Goal: Feedback & Contribution: Leave review/rating

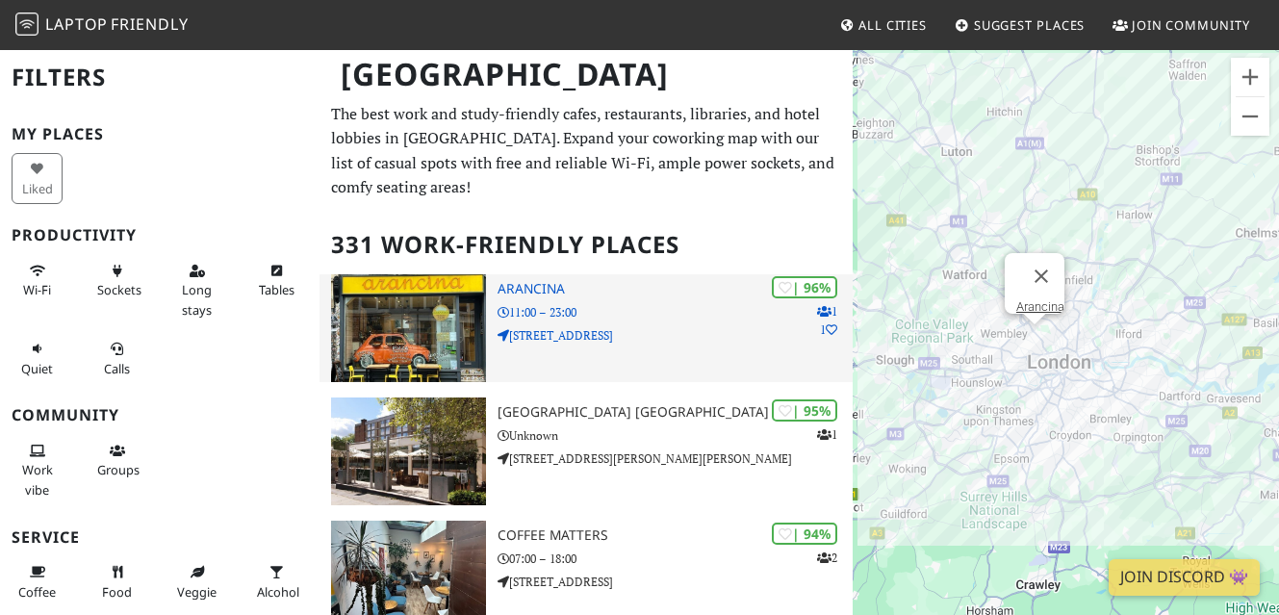
click at [388, 316] on img at bounding box center [408, 328] width 155 height 108
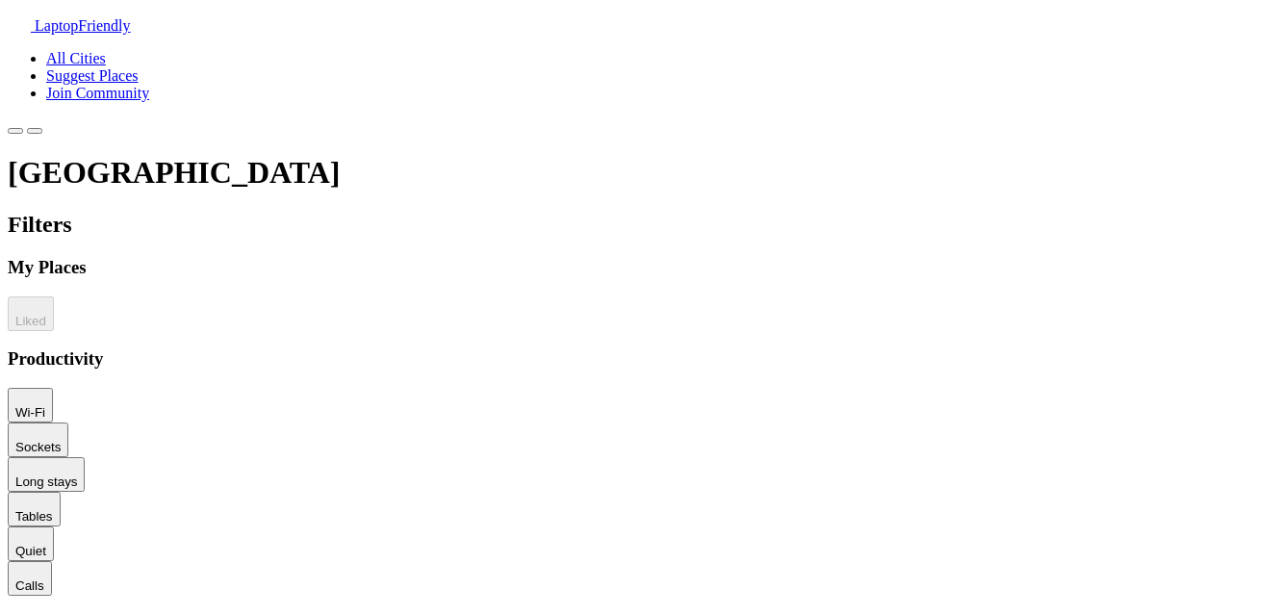
click at [139, 67] on span "Suggest Places" at bounding box center [92, 75] width 92 height 16
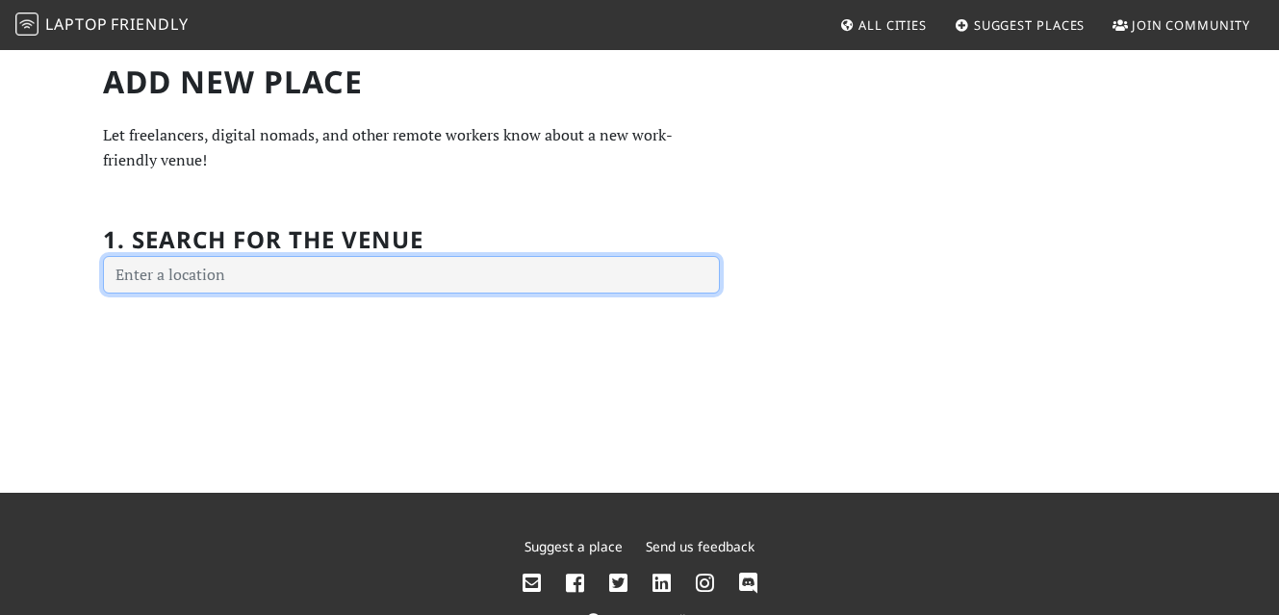
click at [388, 278] on input "text" at bounding box center [411, 275] width 617 height 38
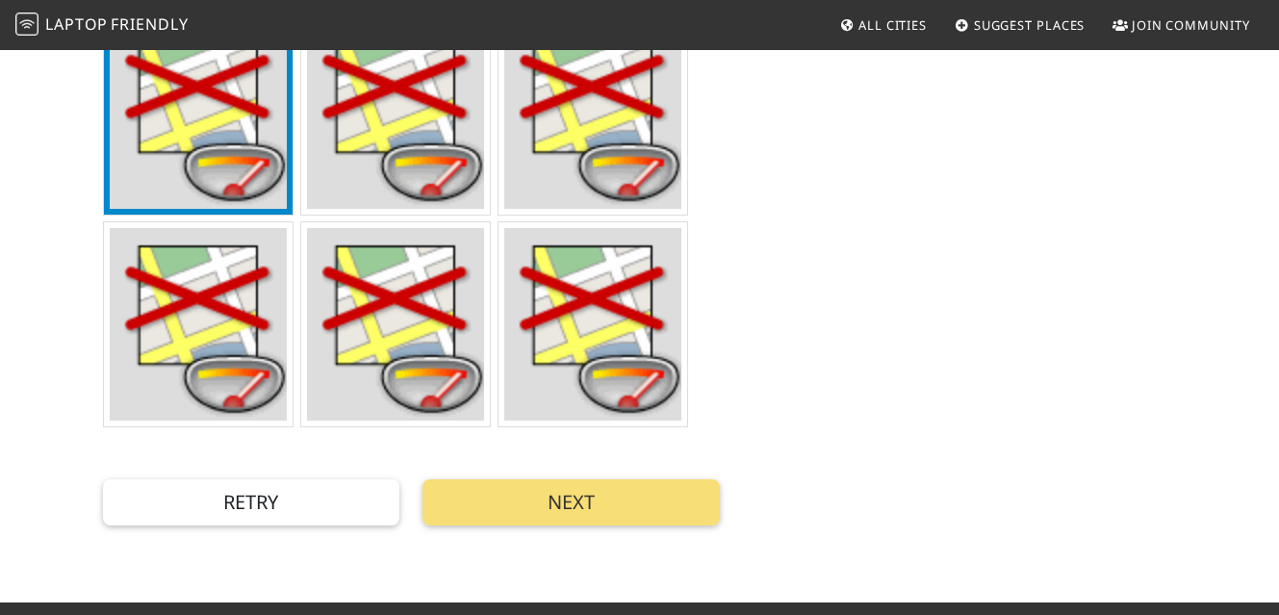
scroll to position [645, 0]
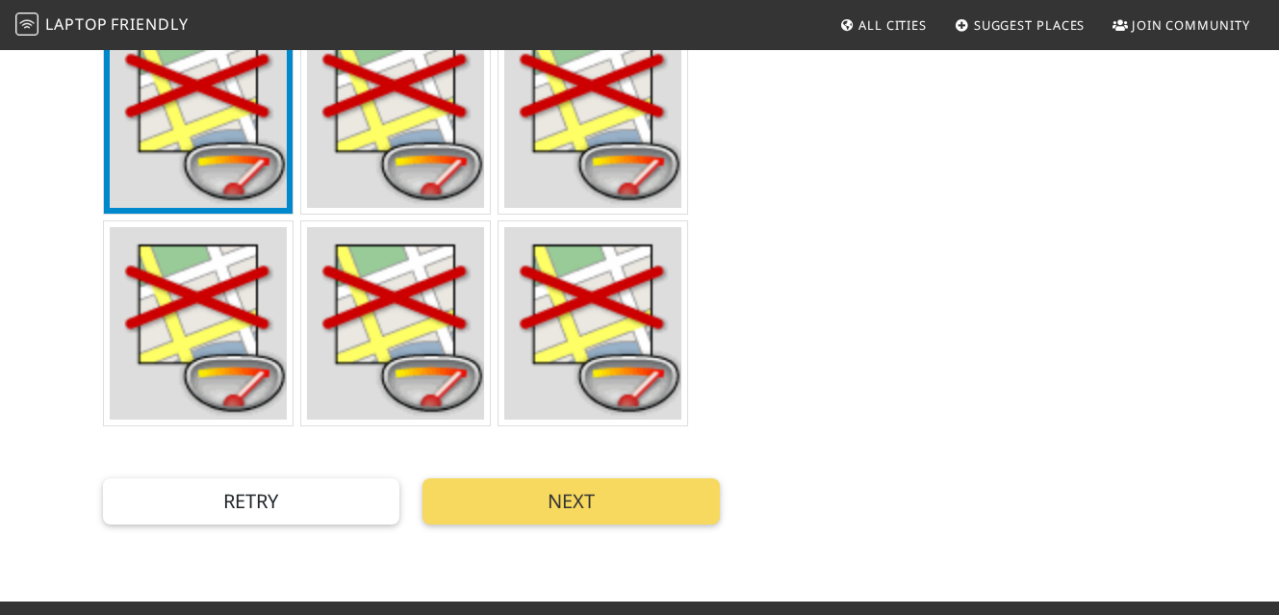
click at [544, 495] on button "Next" at bounding box center [571, 501] width 297 height 46
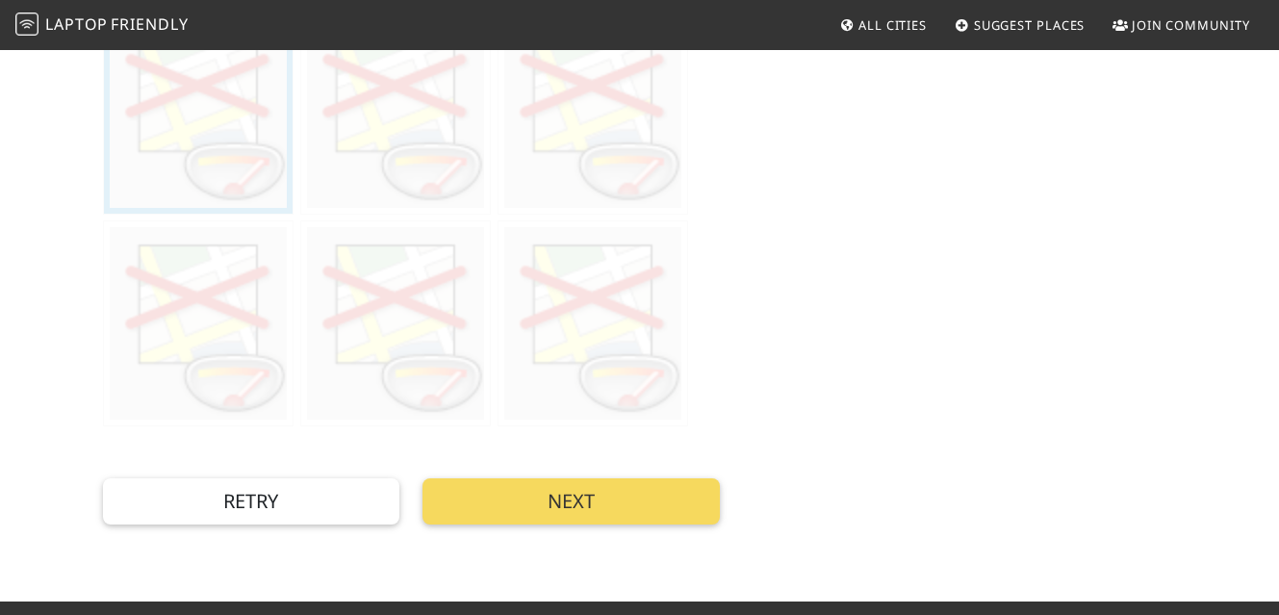
scroll to position [0, 0]
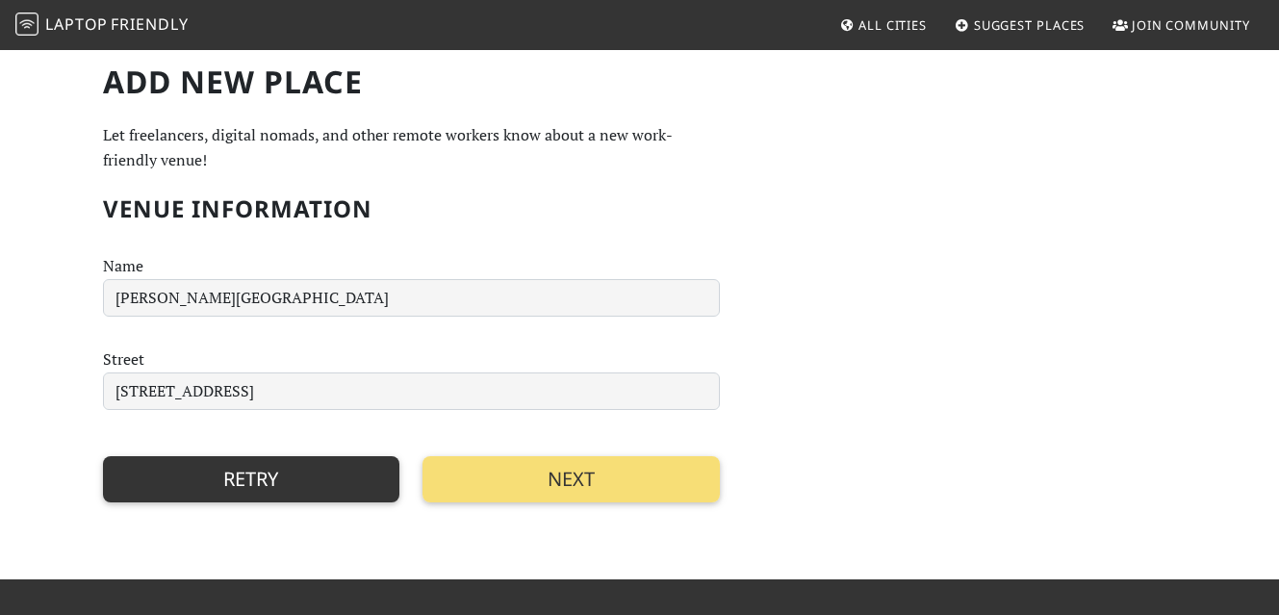
click at [328, 465] on button "Retry" at bounding box center [251, 479] width 297 height 46
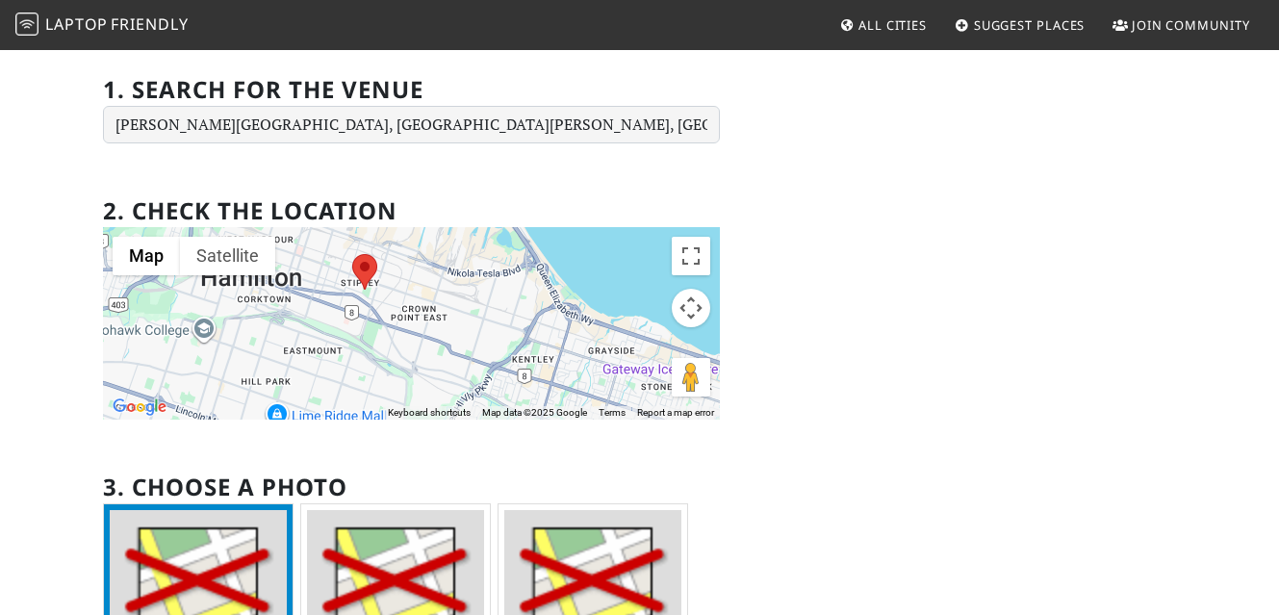
scroll to position [153, 0]
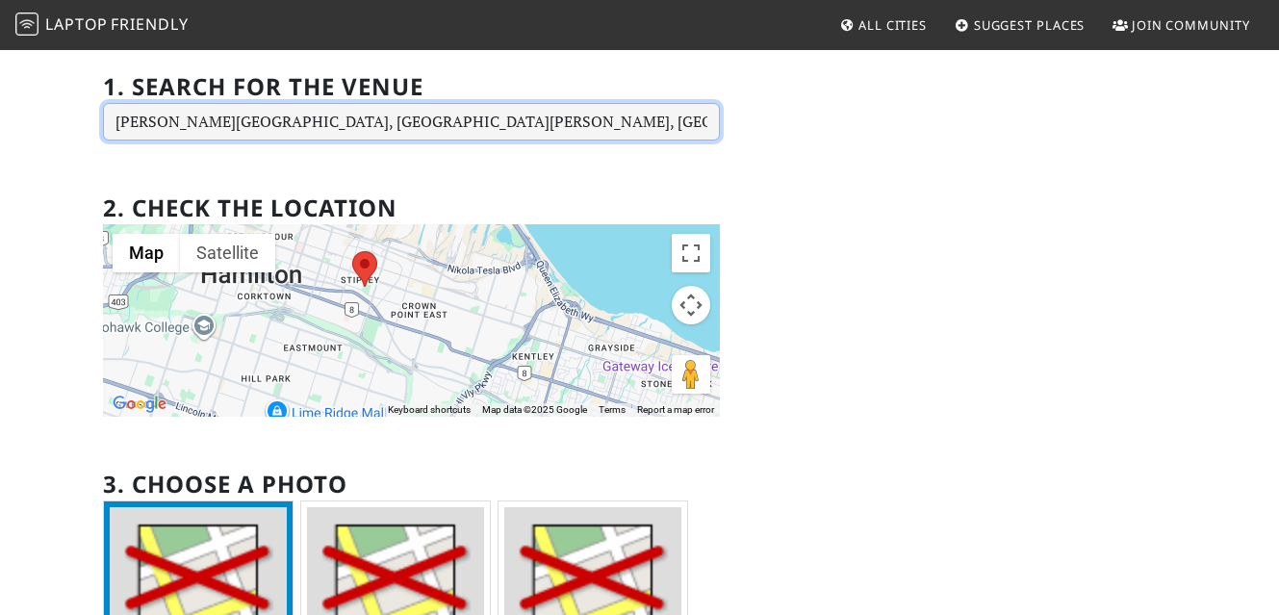
click at [629, 127] on input "Tim Hortons Field, Melrose Avenue North, Hamilton, ON, Canada" at bounding box center [411, 122] width 617 height 38
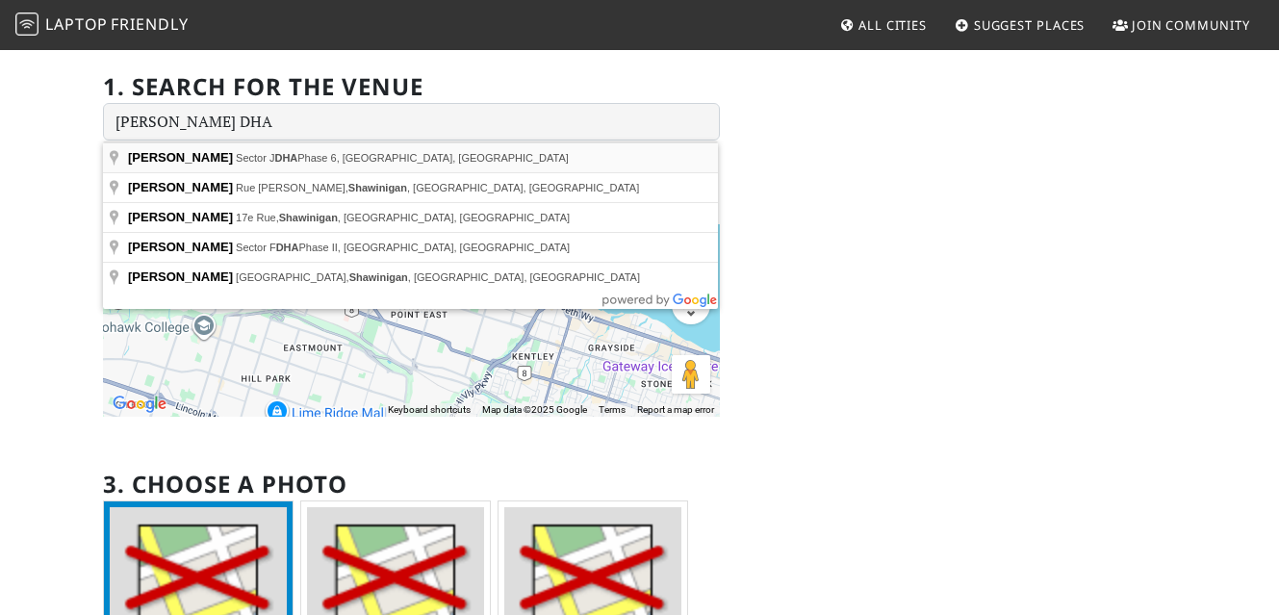
type input "Tim Hortons, Sector J DHA Phase 6, Lahore, Pakistan"
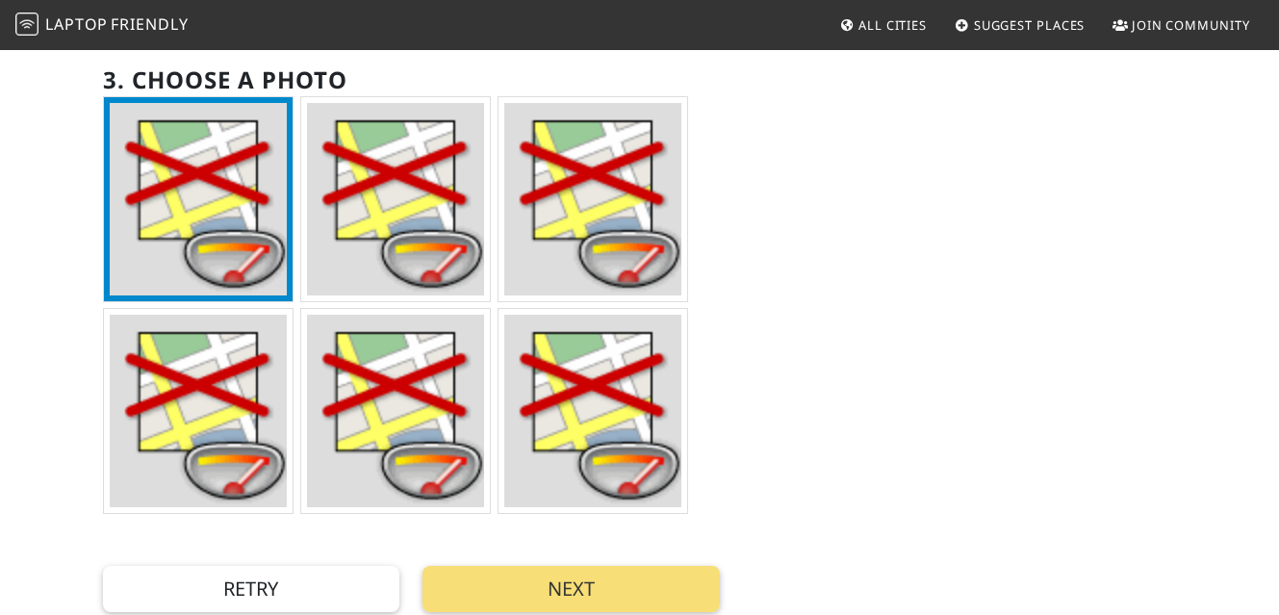
scroll to position [558, 0]
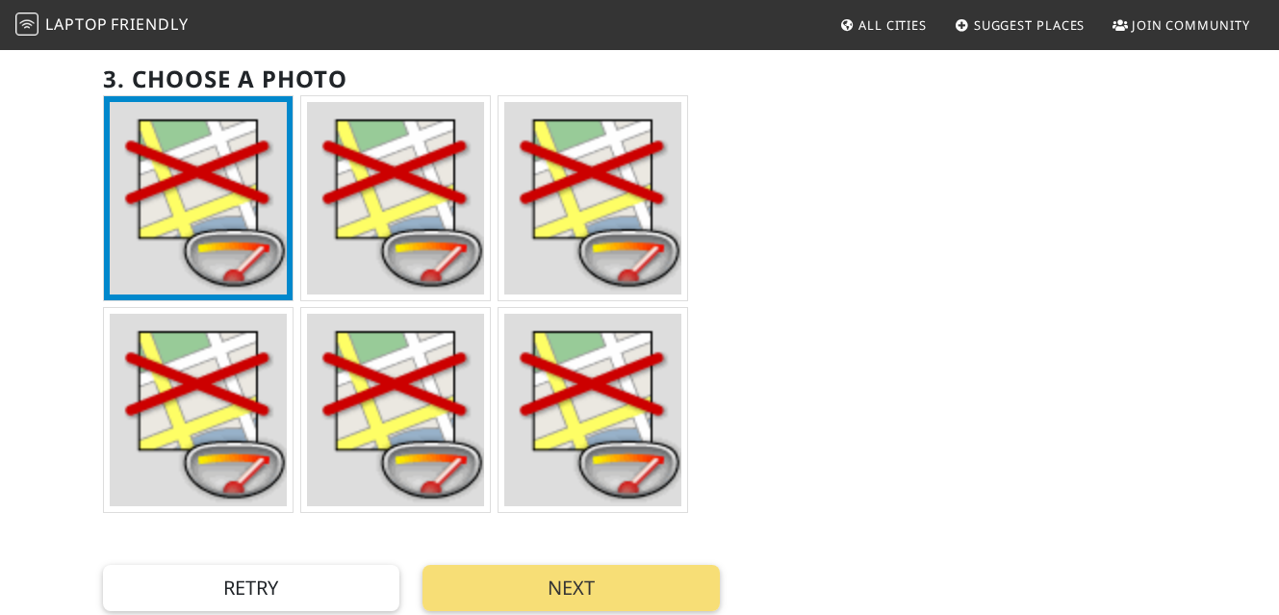
click at [672, 417] on img at bounding box center [593, 410] width 178 height 192
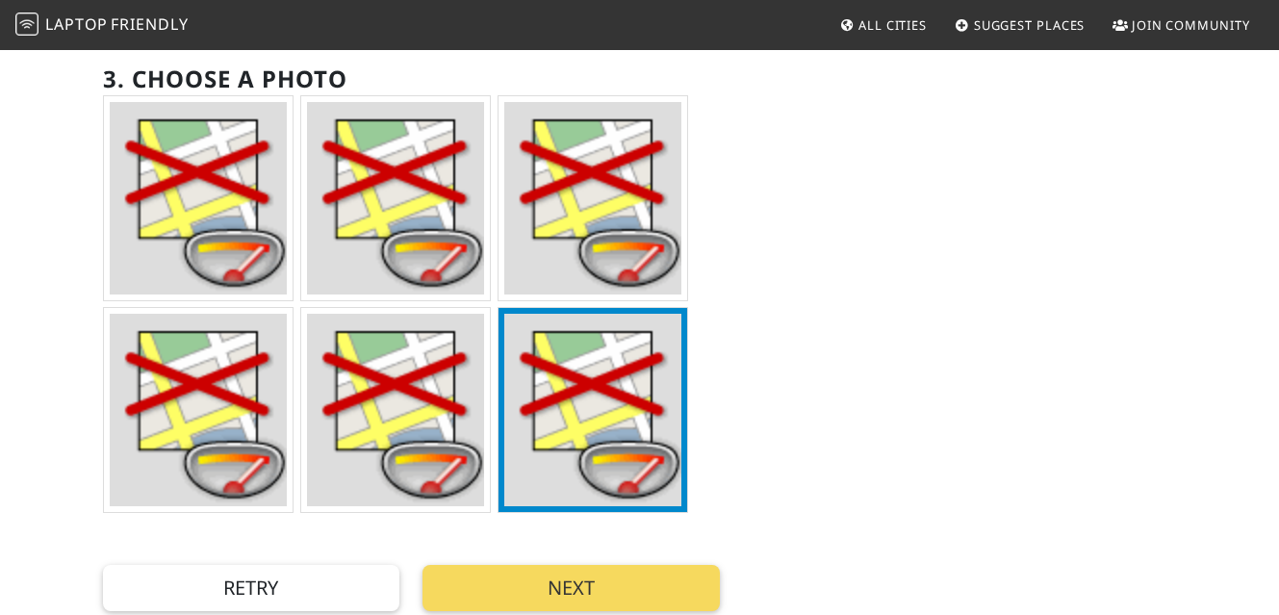
click at [613, 597] on button "Next" at bounding box center [571, 588] width 297 height 46
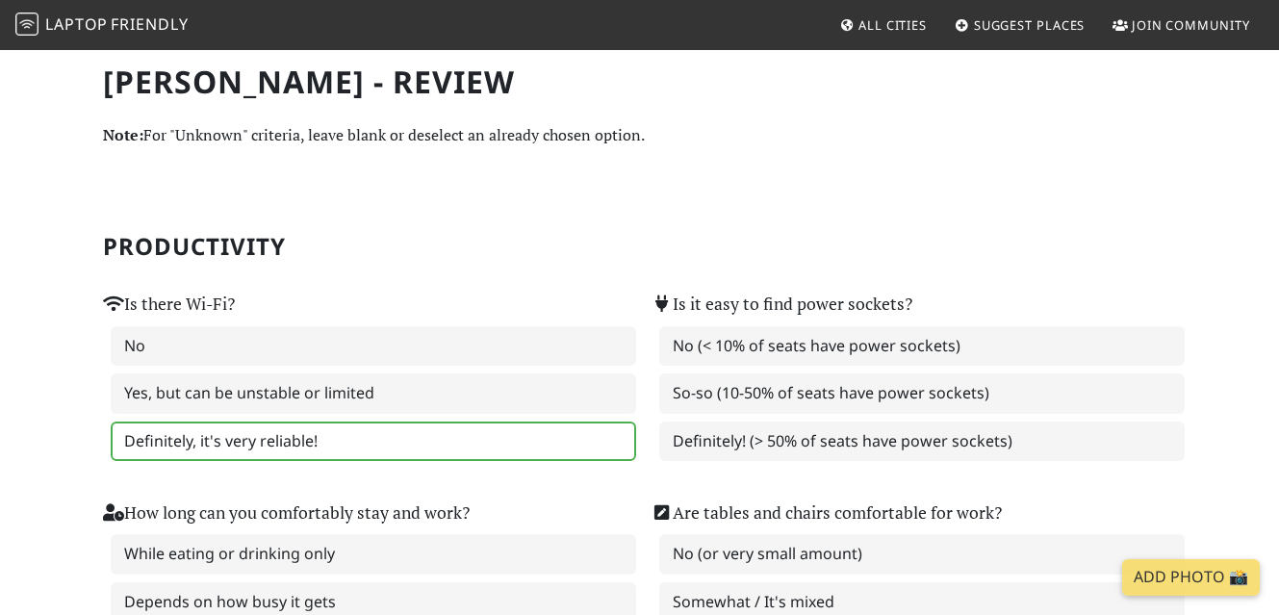
click at [365, 428] on label "Definitely, it's very reliable!" at bounding box center [373, 442] width 525 height 40
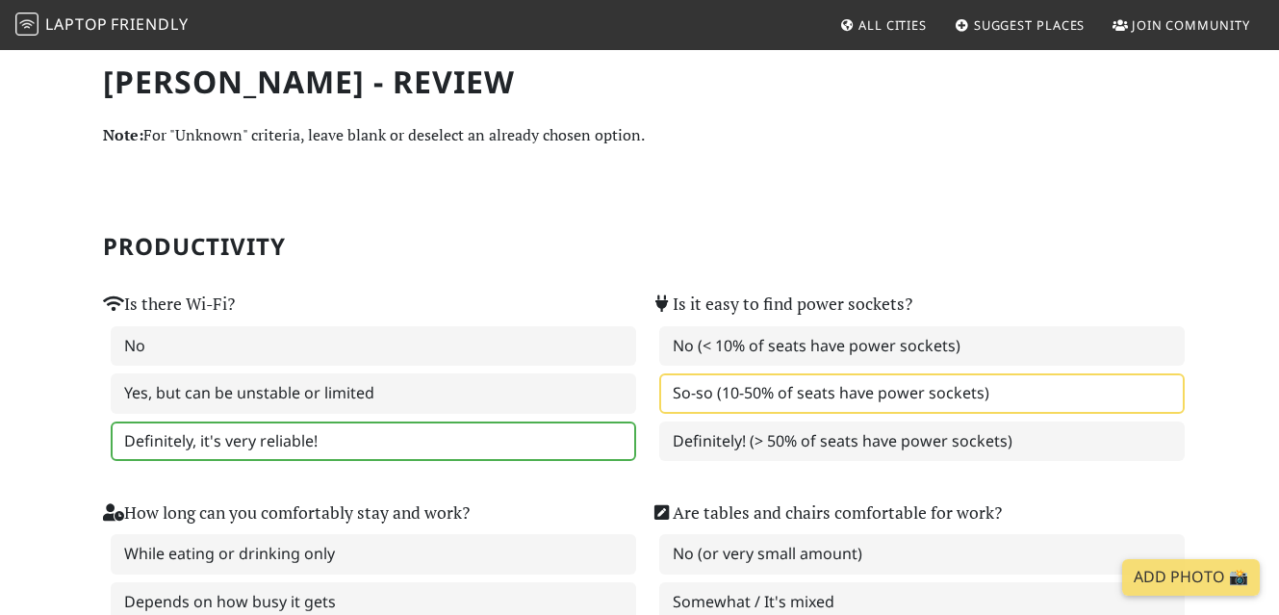
click at [753, 381] on label "So-so (10-50% of seats have power sockets)" at bounding box center [921, 393] width 525 height 40
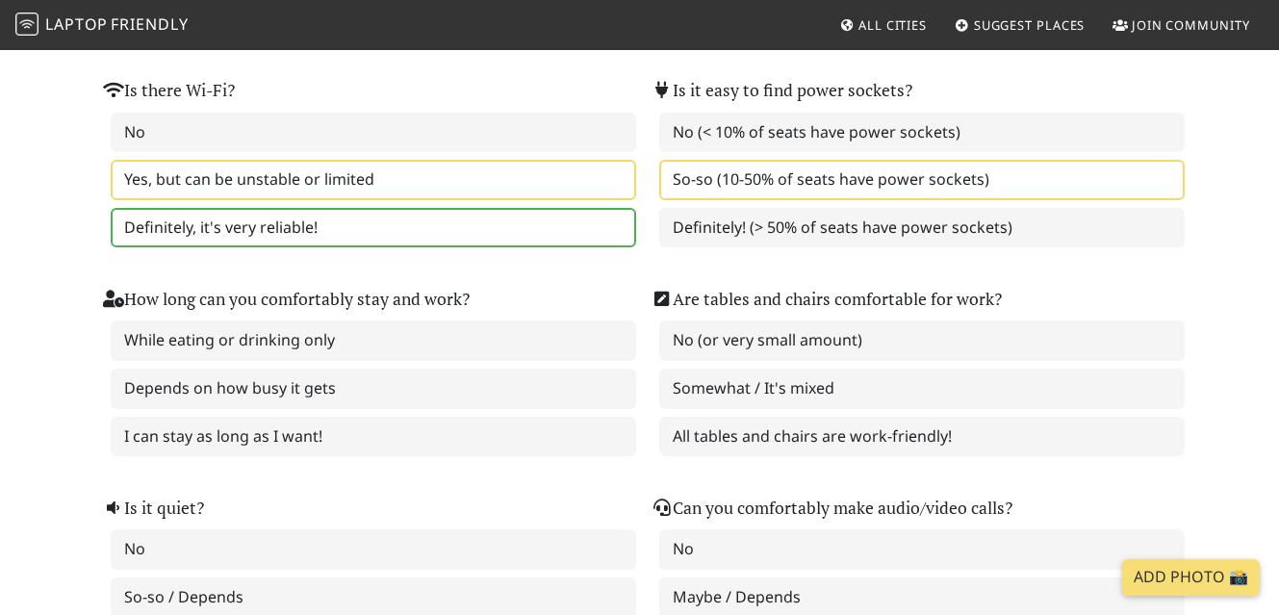
scroll to position [456, 0]
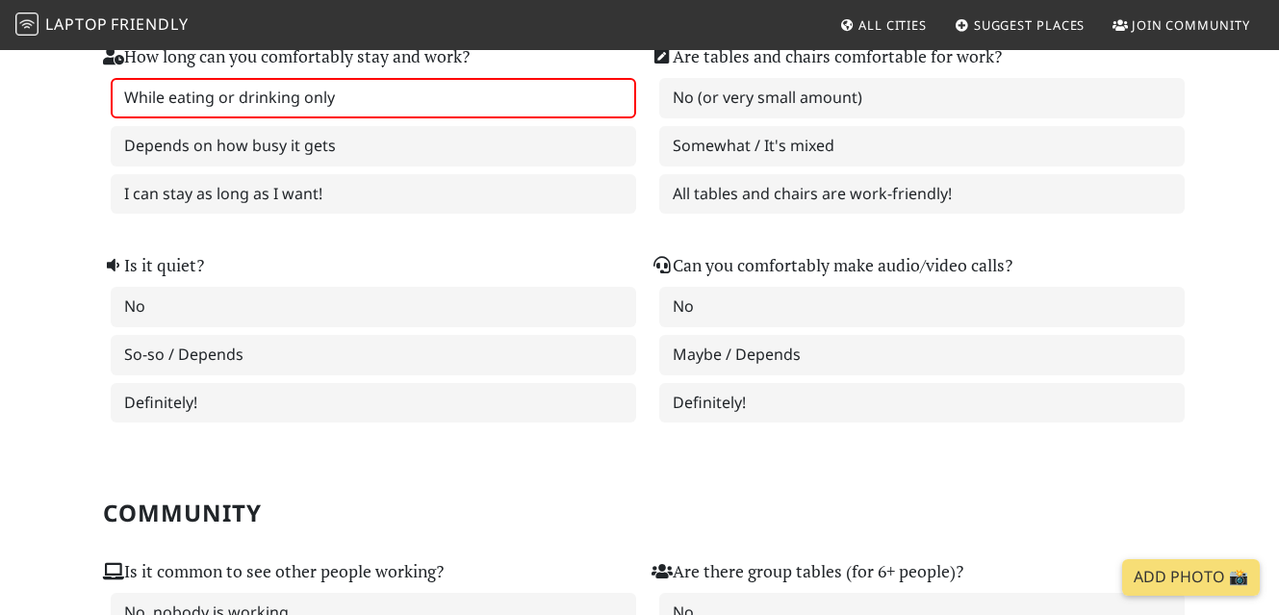
click at [352, 115] on label "While eating or drinking only" at bounding box center [373, 98] width 525 height 40
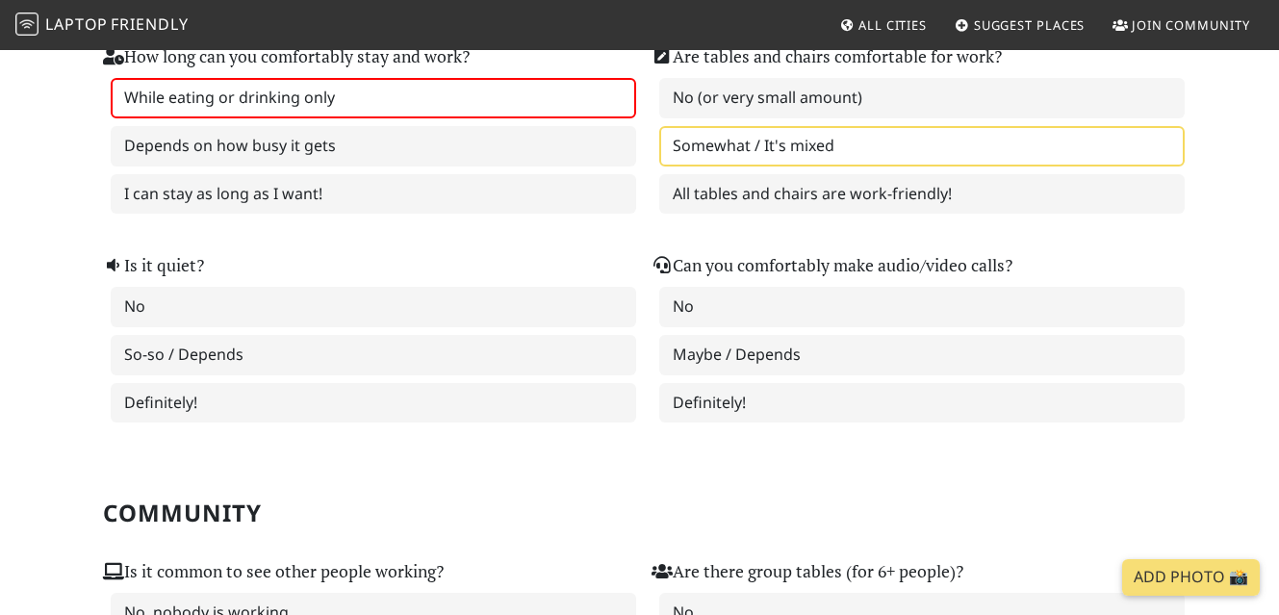
click at [670, 139] on label "Somewhat / It's mixed" at bounding box center [921, 146] width 525 height 40
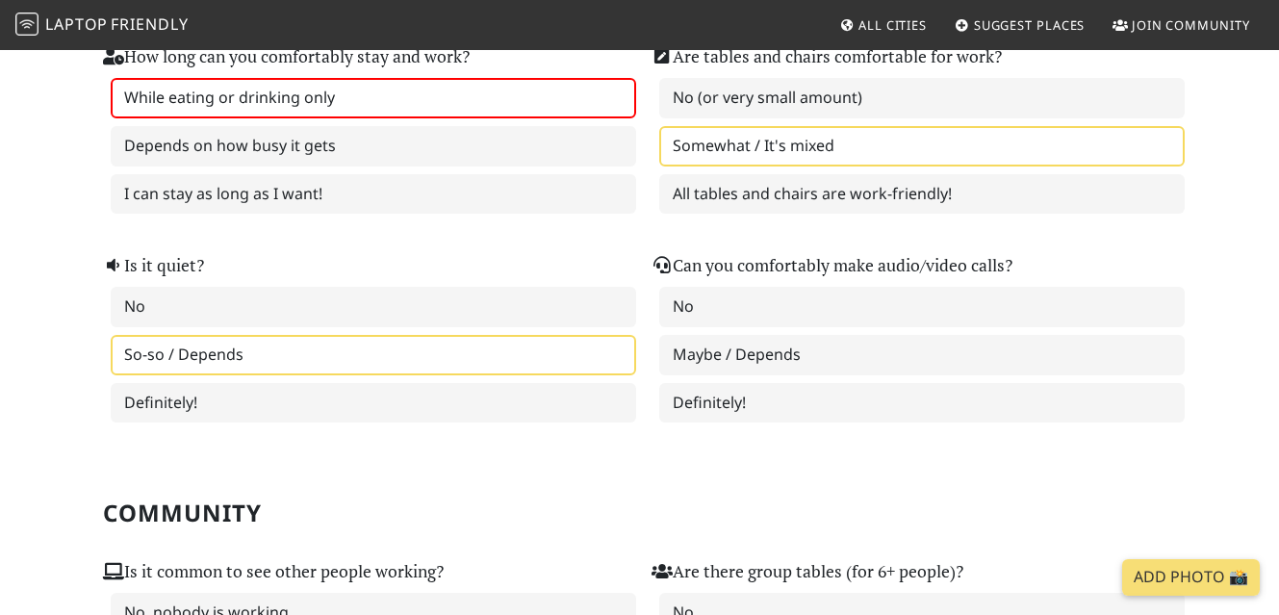
click at [385, 340] on label "So-so / Depends" at bounding box center [373, 355] width 525 height 40
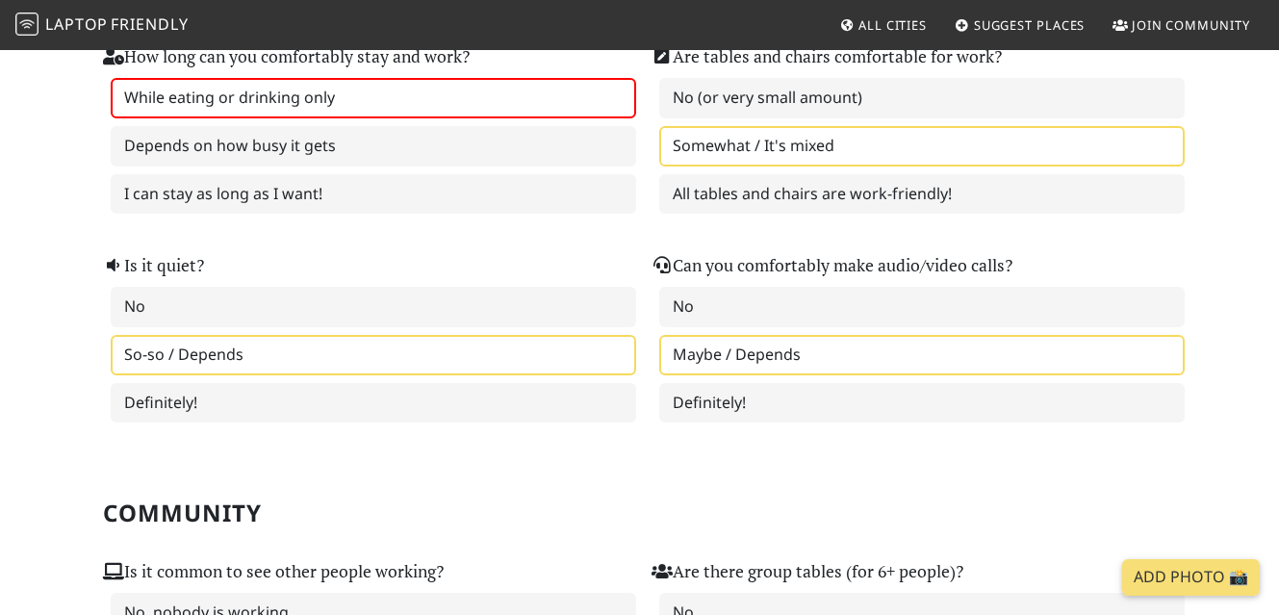
click at [720, 355] on label "Maybe / Depends" at bounding box center [921, 355] width 525 height 40
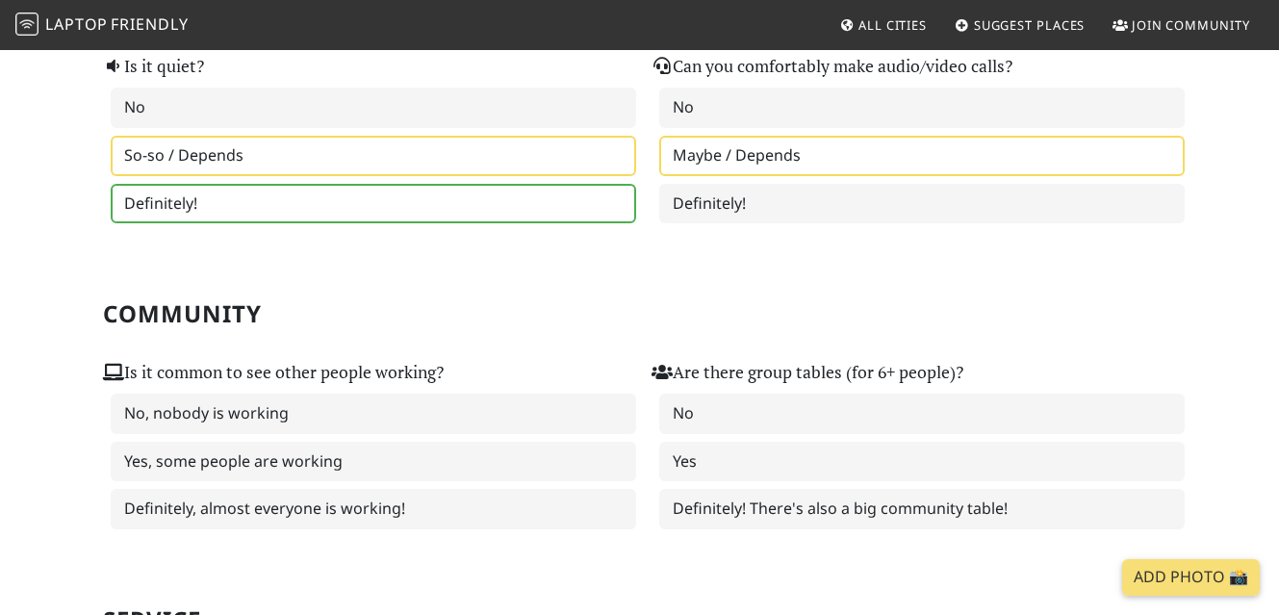
scroll to position [685, 0]
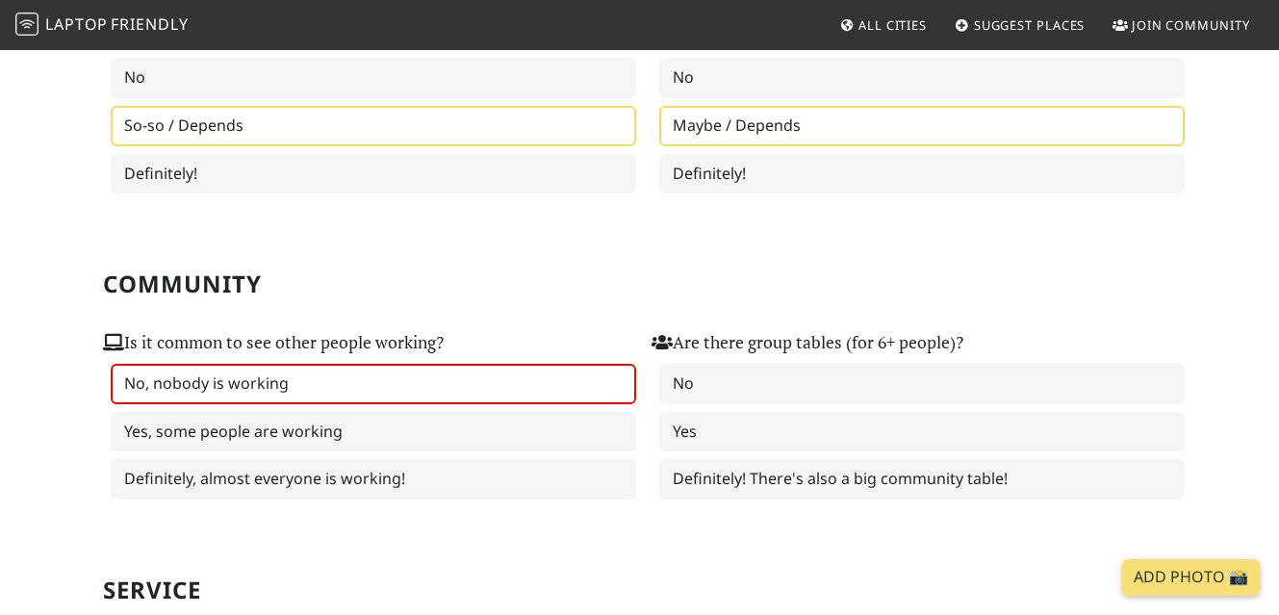
click at [294, 375] on label "No, nobody is working" at bounding box center [373, 384] width 525 height 40
click at [750, 408] on div "No Yes Definitely! There's also a big community table!" at bounding box center [914, 432] width 525 height 136
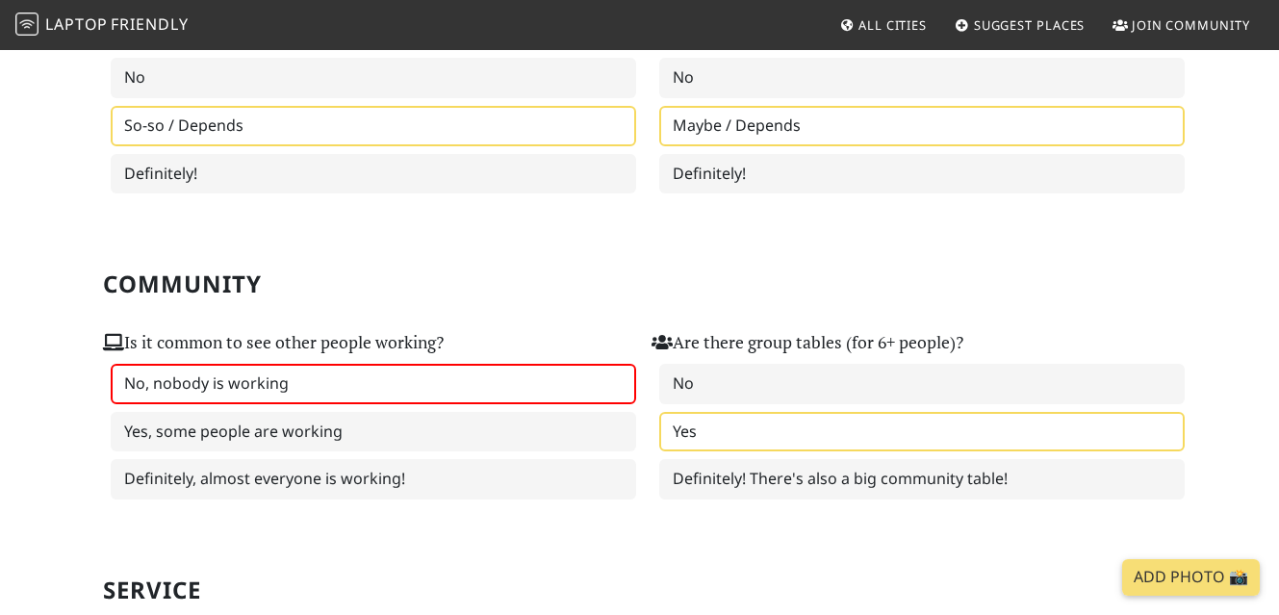
click at [752, 430] on label "Yes" at bounding box center [921, 432] width 525 height 40
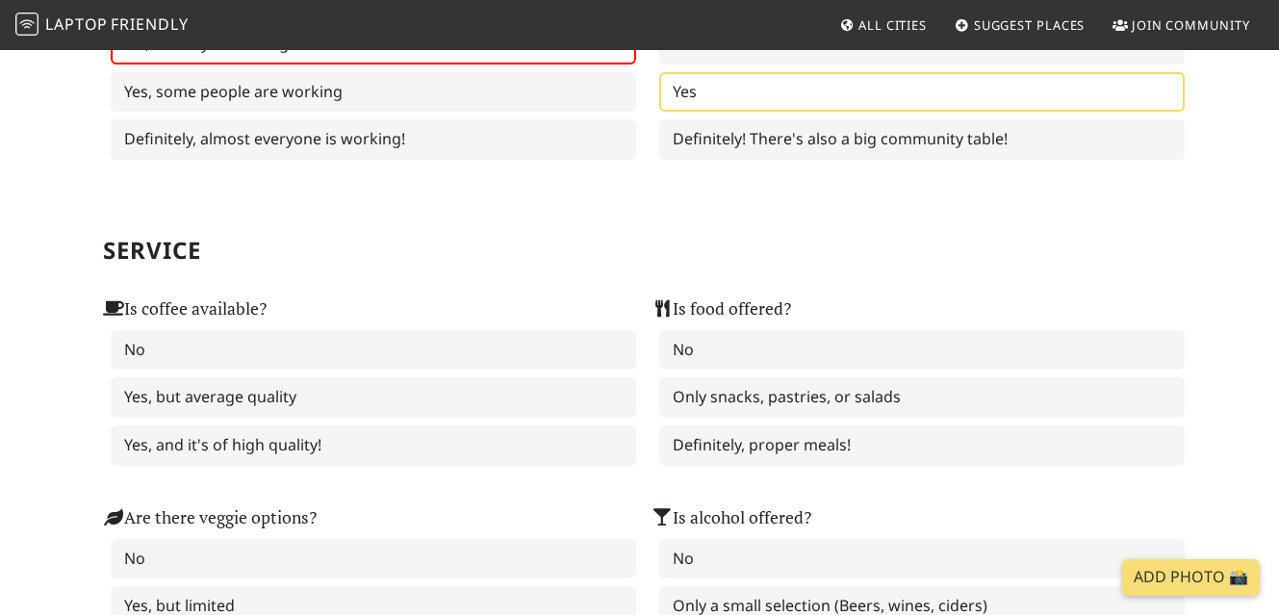
scroll to position [1101, 0]
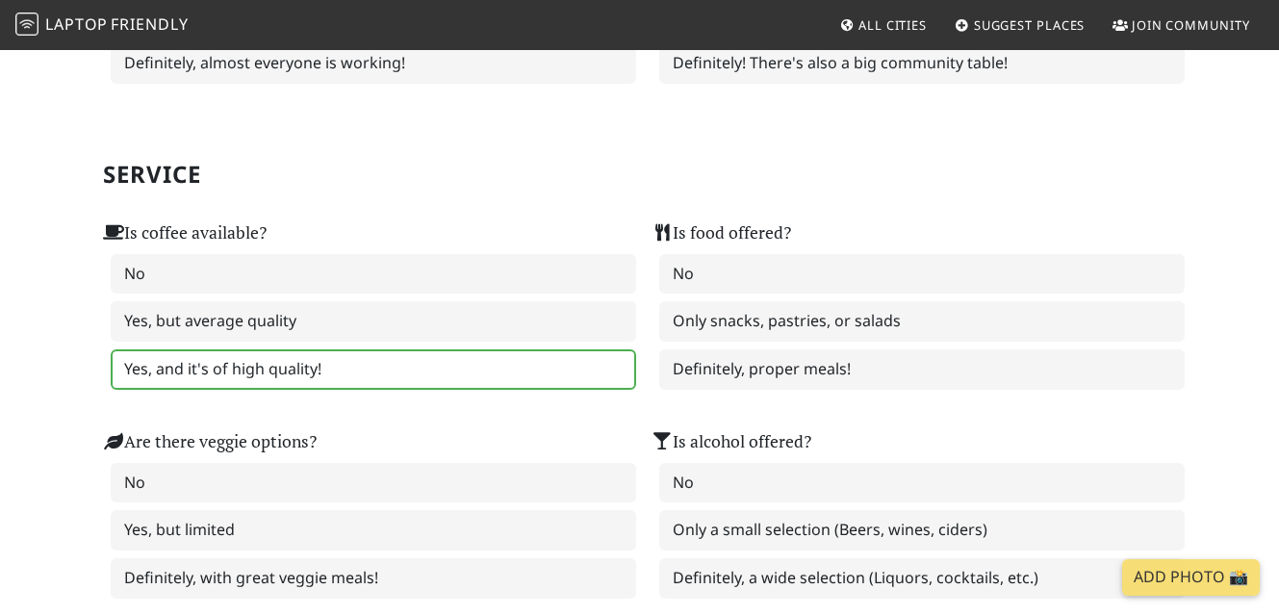
drag, startPoint x: 344, startPoint y: 368, endPoint x: 376, endPoint y: 369, distance: 32.7
click at [344, 368] on label "Yes, and it's of high quality!" at bounding box center [373, 369] width 525 height 40
click at [789, 343] on div "No Only snacks, pastries, or salads Definitely, proper meals!" at bounding box center [914, 322] width 525 height 136
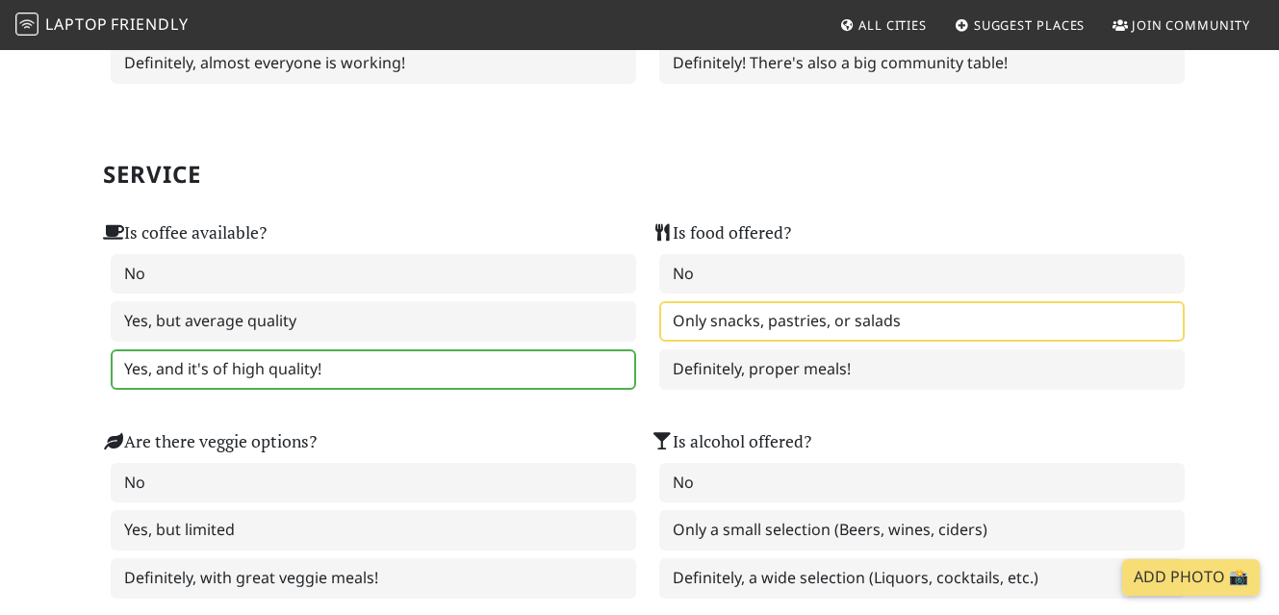
click at [787, 325] on label "Only snacks, pastries, or salads" at bounding box center [921, 321] width 525 height 40
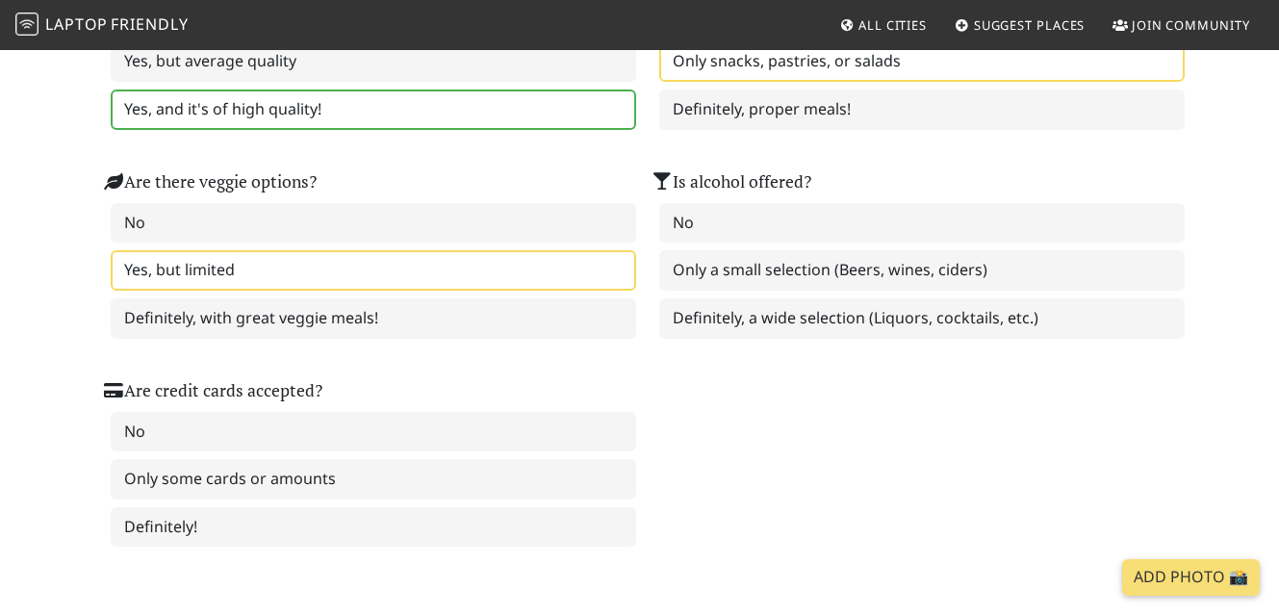
click at [347, 278] on label "Yes, but limited" at bounding box center [373, 270] width 525 height 40
click at [702, 293] on div "No Only a small selection (Beers, wines, ciders) Definitely, a wide selection (…" at bounding box center [914, 271] width 525 height 136
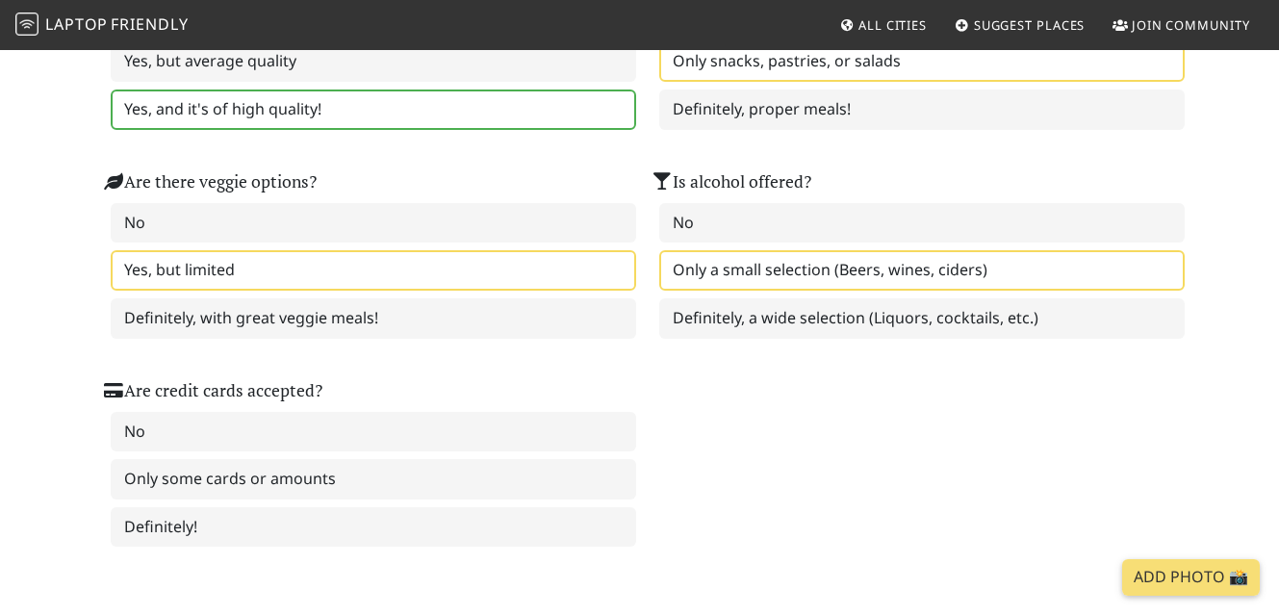
click at [707, 269] on label "Only a small selection (Beers, wines, ciders)" at bounding box center [921, 270] width 525 height 40
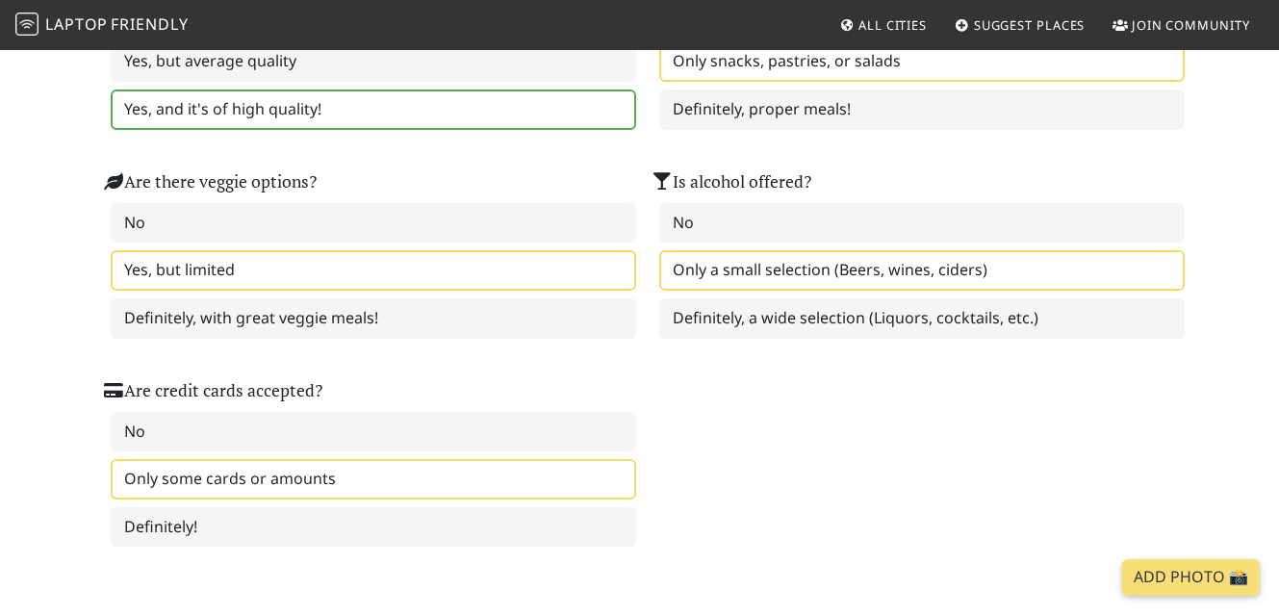
click at [385, 480] on label "Only some cards or amounts" at bounding box center [373, 479] width 525 height 40
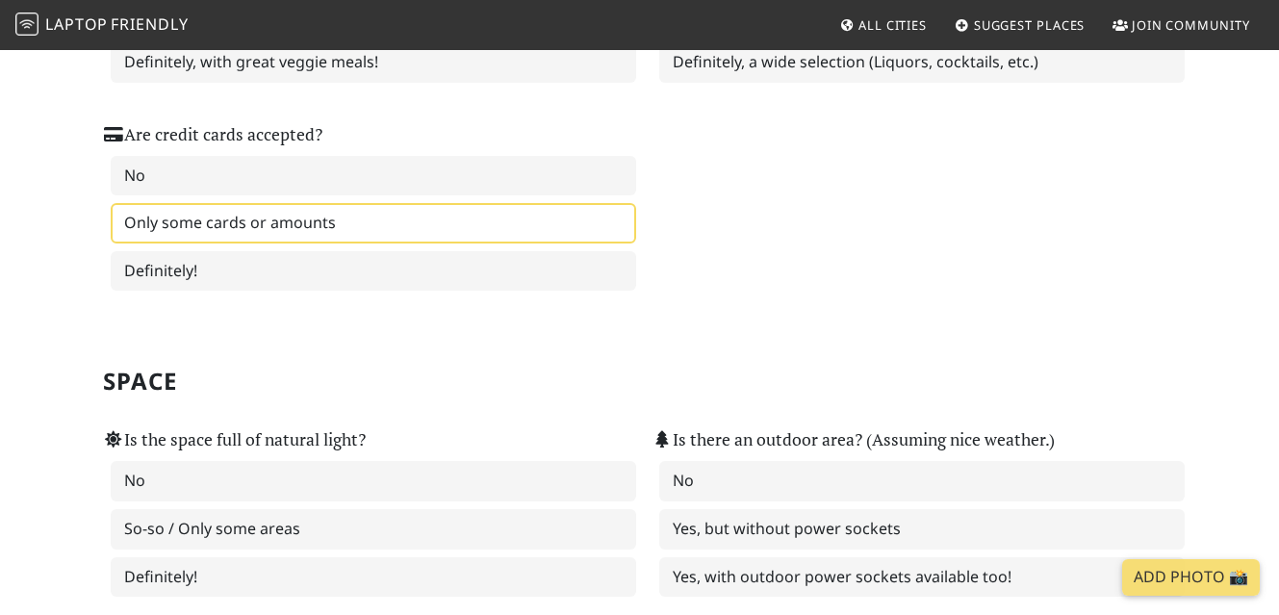
scroll to position [1826, 0]
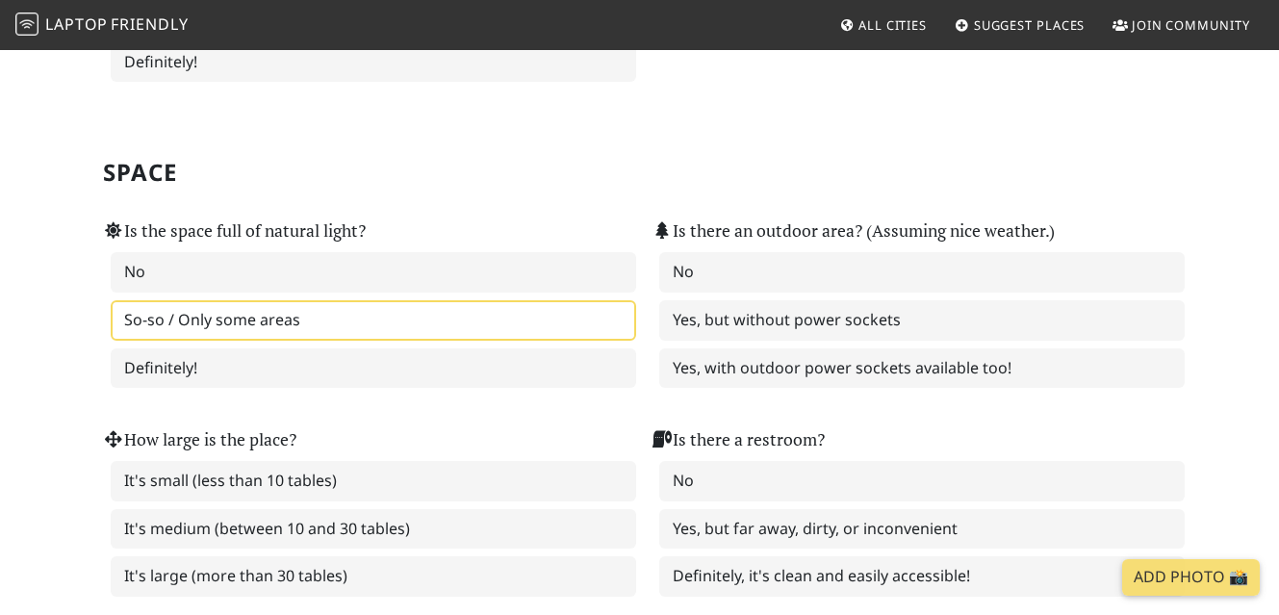
click at [414, 305] on label "So-so / Only some areas" at bounding box center [373, 320] width 525 height 40
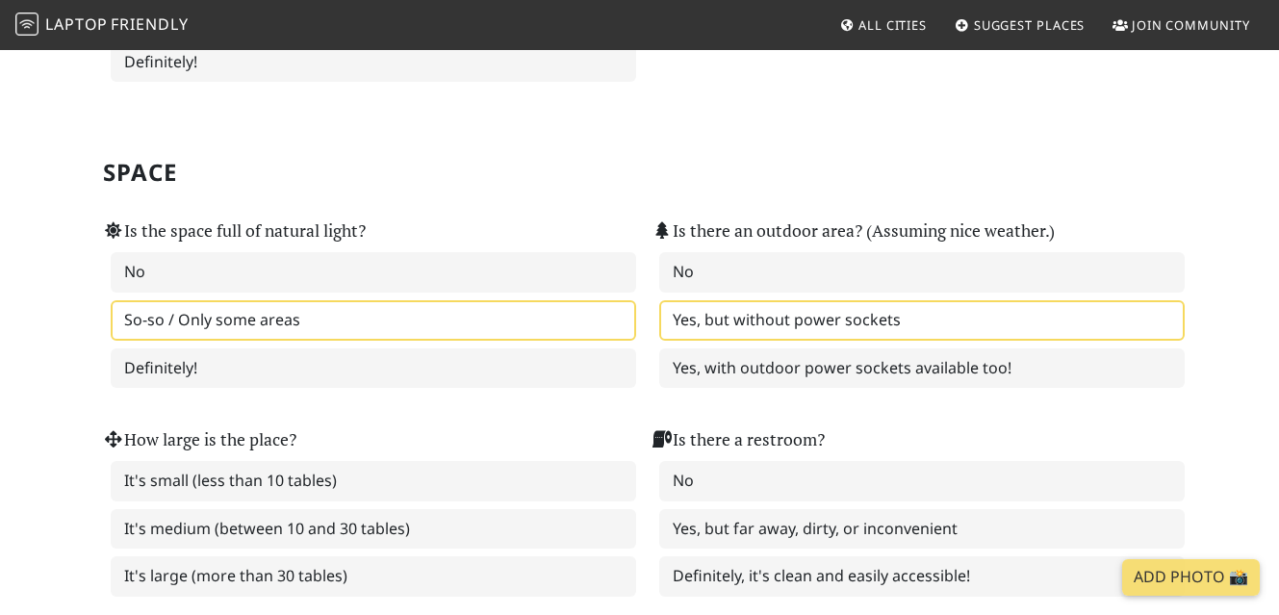
click at [798, 329] on label "Yes, but without power sockets" at bounding box center [921, 320] width 525 height 40
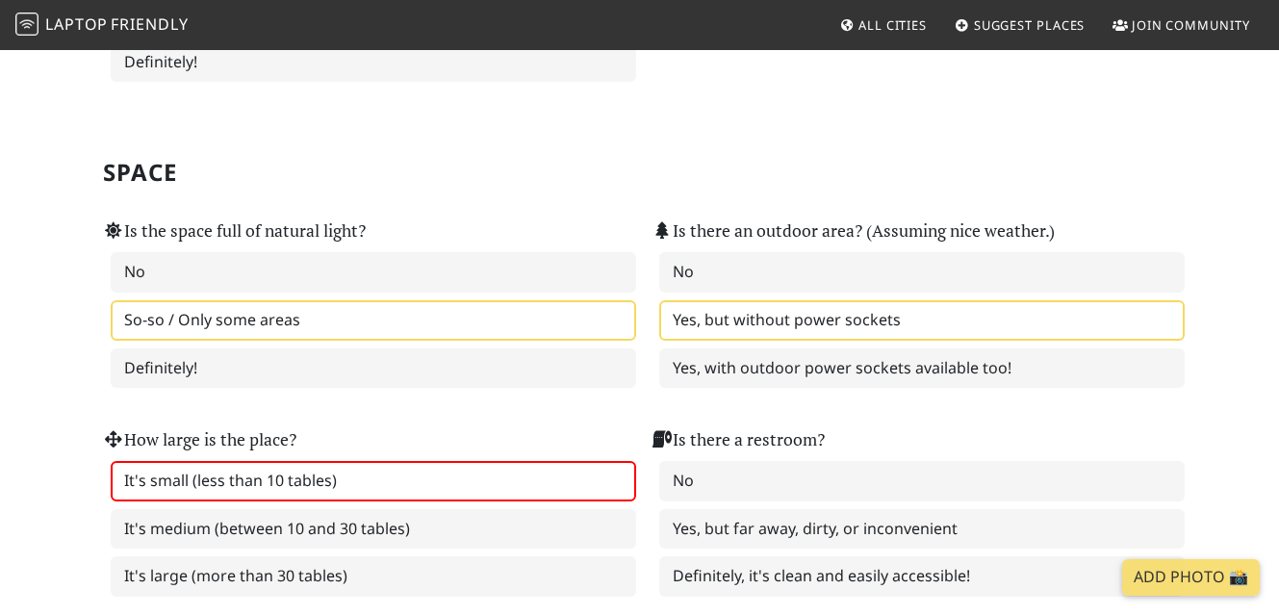
click at [371, 494] on label "It's small (less than 10 tables)" at bounding box center [373, 481] width 525 height 40
click at [756, 502] on div "No Yes, but far away, dirty, or inconvenient Definitely, it's clean and easily …" at bounding box center [914, 529] width 525 height 136
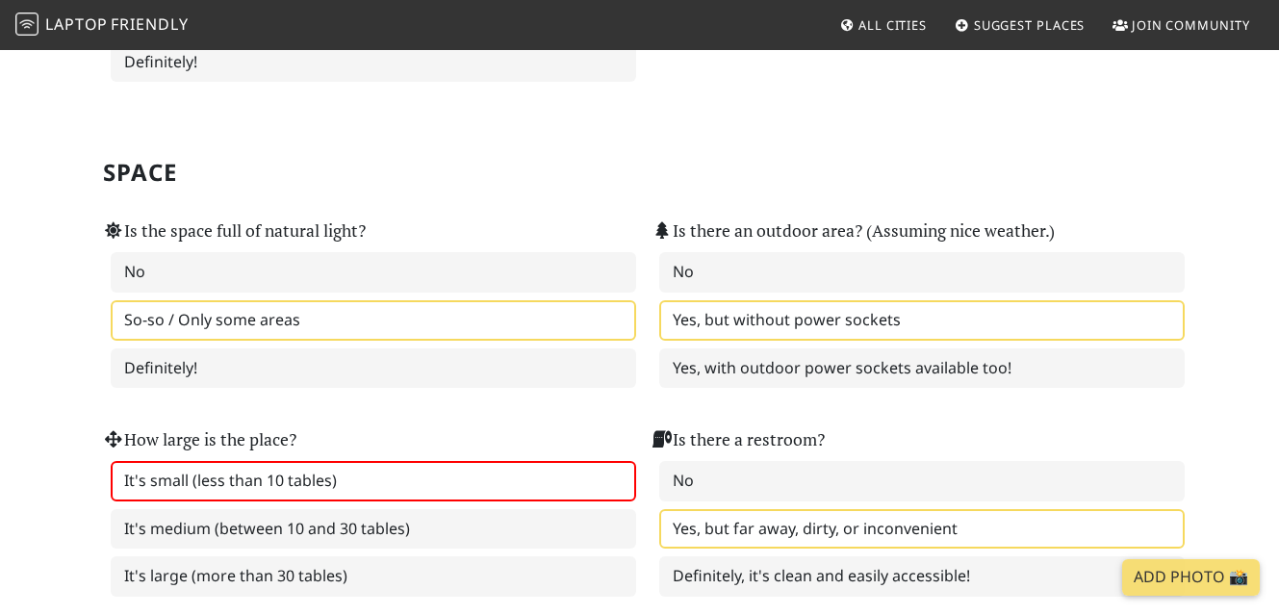
click at [756, 528] on label "Yes, but far away, dirty, or inconvenient" at bounding box center [921, 529] width 525 height 40
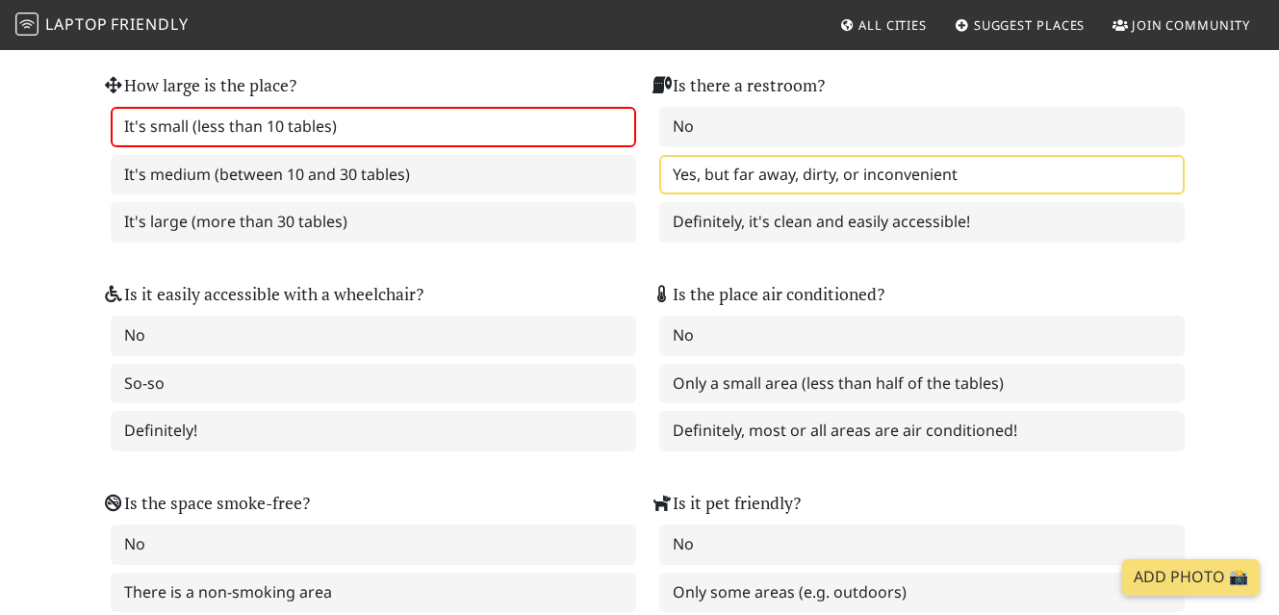
scroll to position [2286, 0]
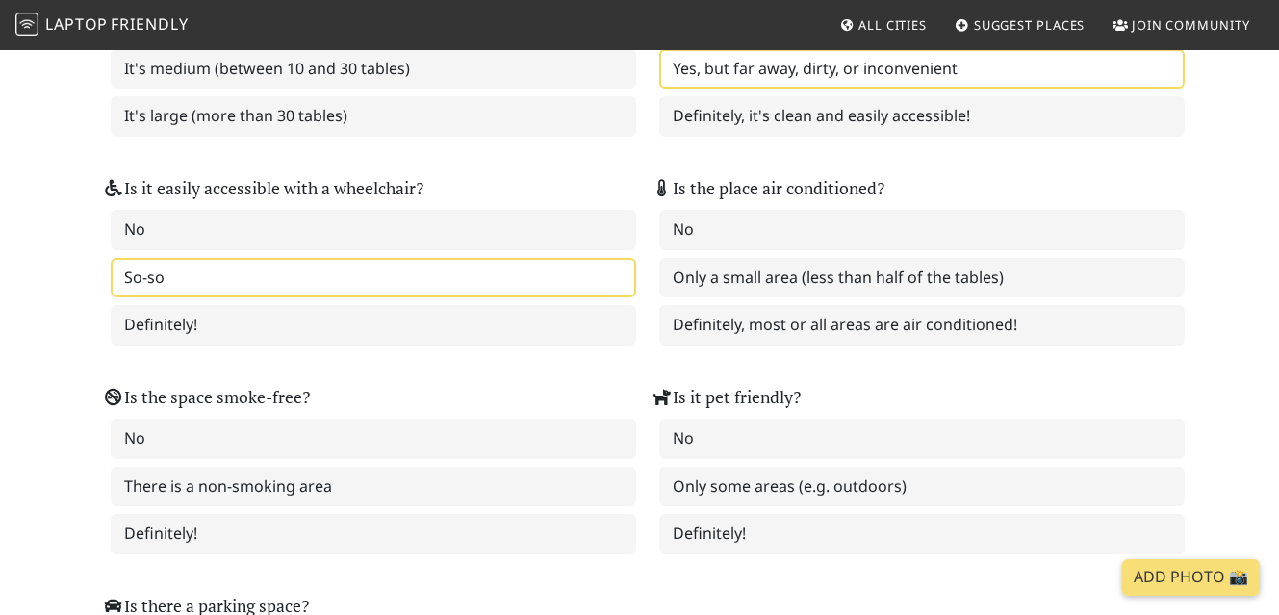
click at [297, 261] on label "So-so" at bounding box center [373, 278] width 525 height 40
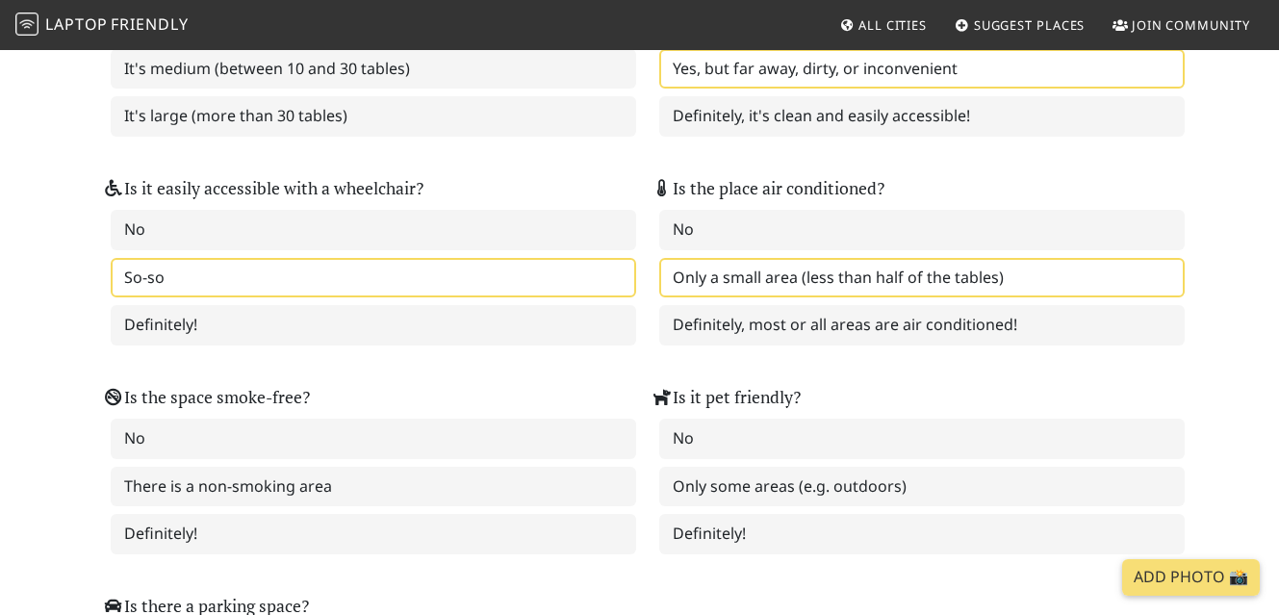
click at [743, 294] on label "Only a small area (less than half of the tables)" at bounding box center [921, 278] width 525 height 40
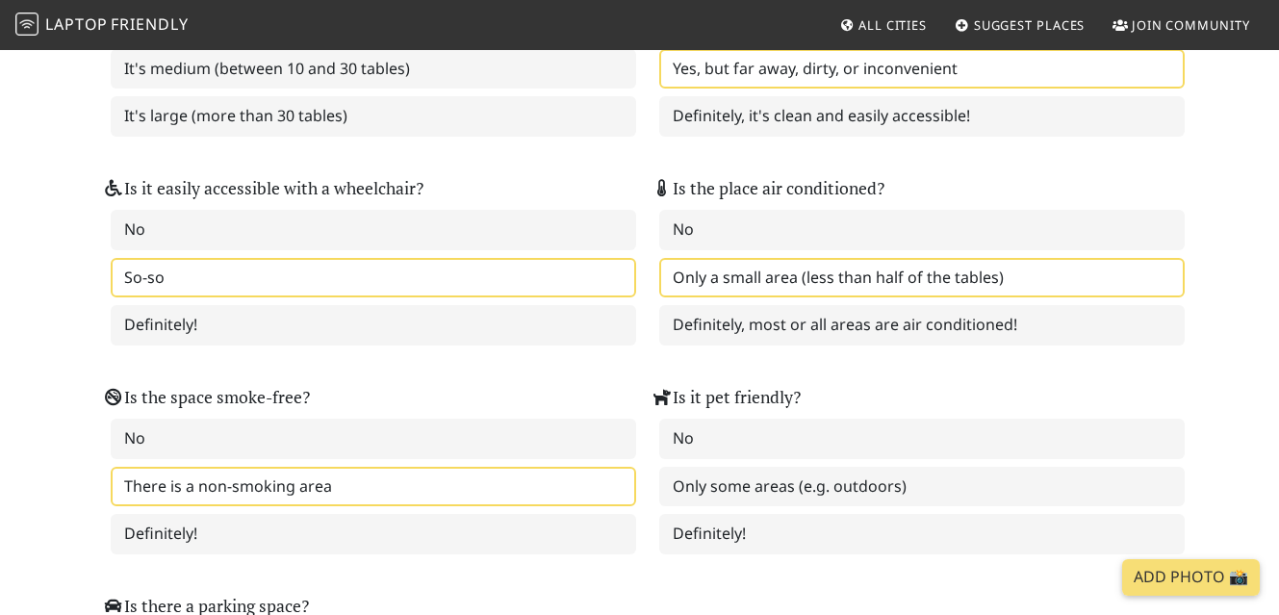
click at [388, 479] on label "There is a non-smoking area" at bounding box center [373, 487] width 525 height 40
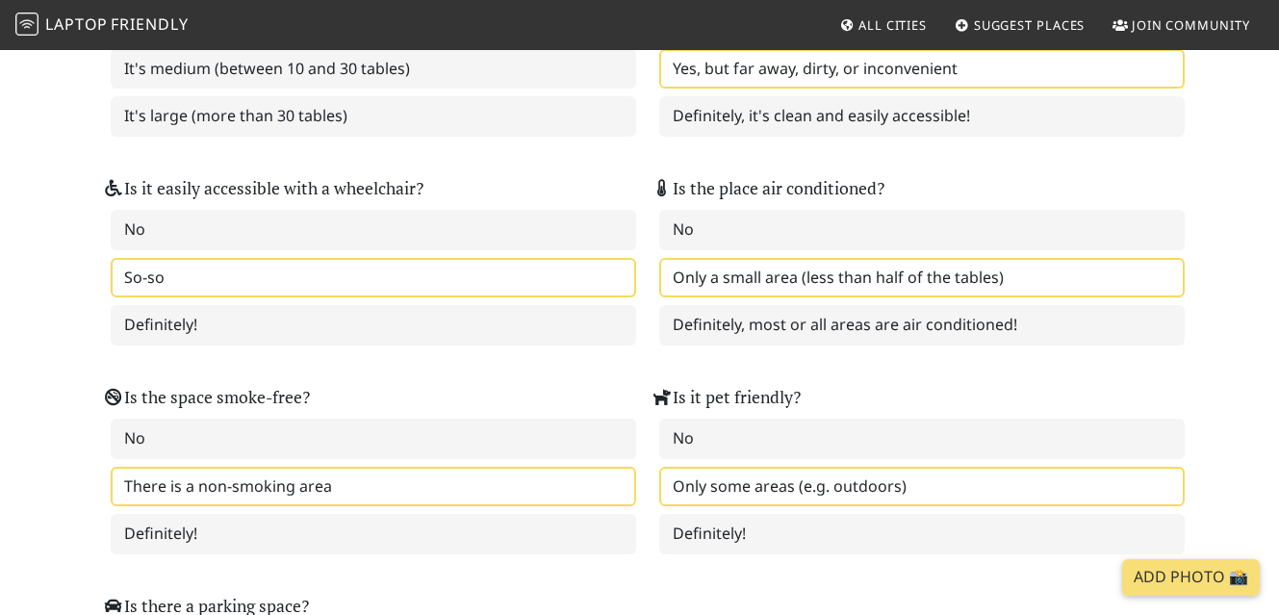
click at [775, 504] on label "Only some areas (e.g. outdoors)" at bounding box center [921, 487] width 525 height 40
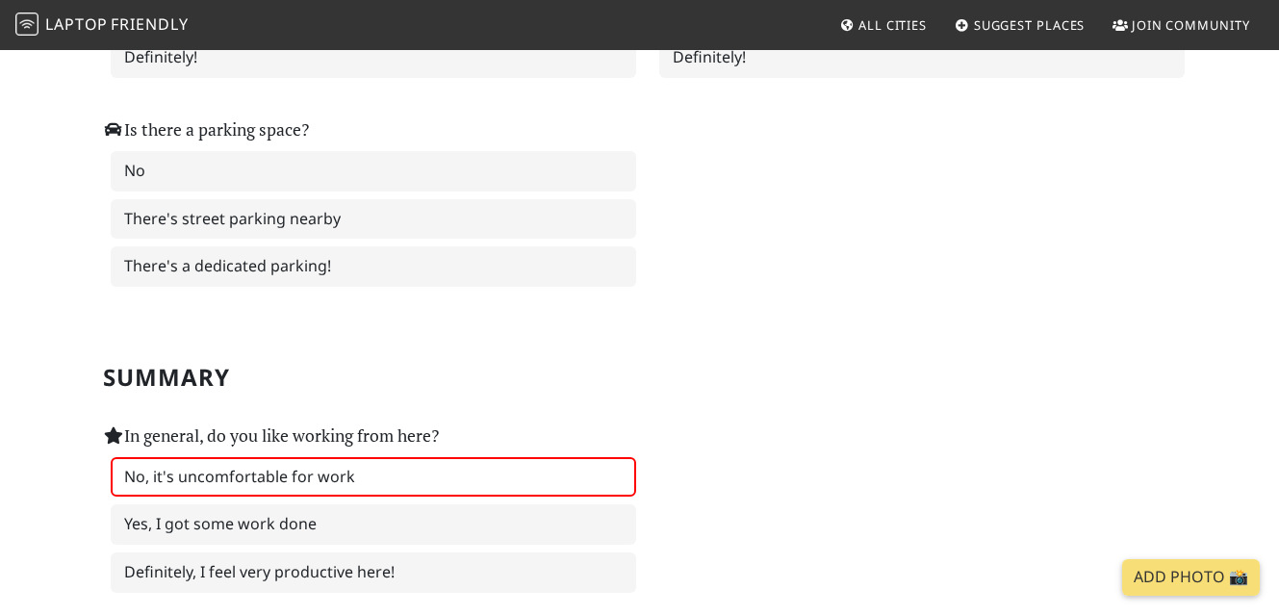
scroll to position [2655, 0]
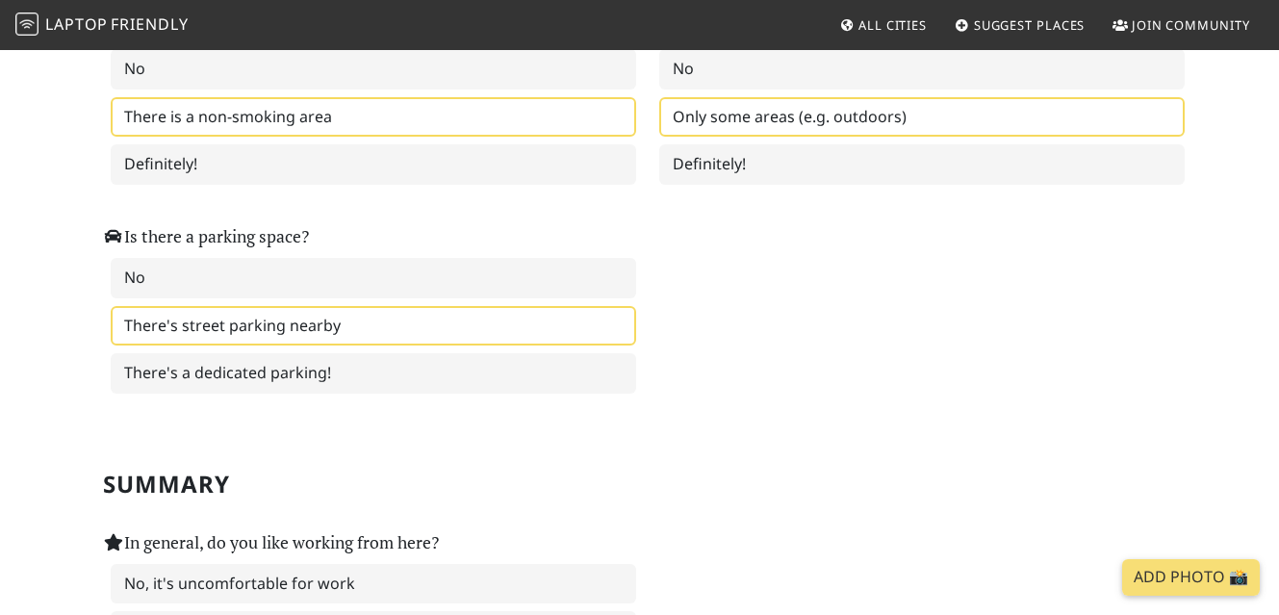
click at [331, 321] on label "There's street parking nearby" at bounding box center [373, 326] width 525 height 40
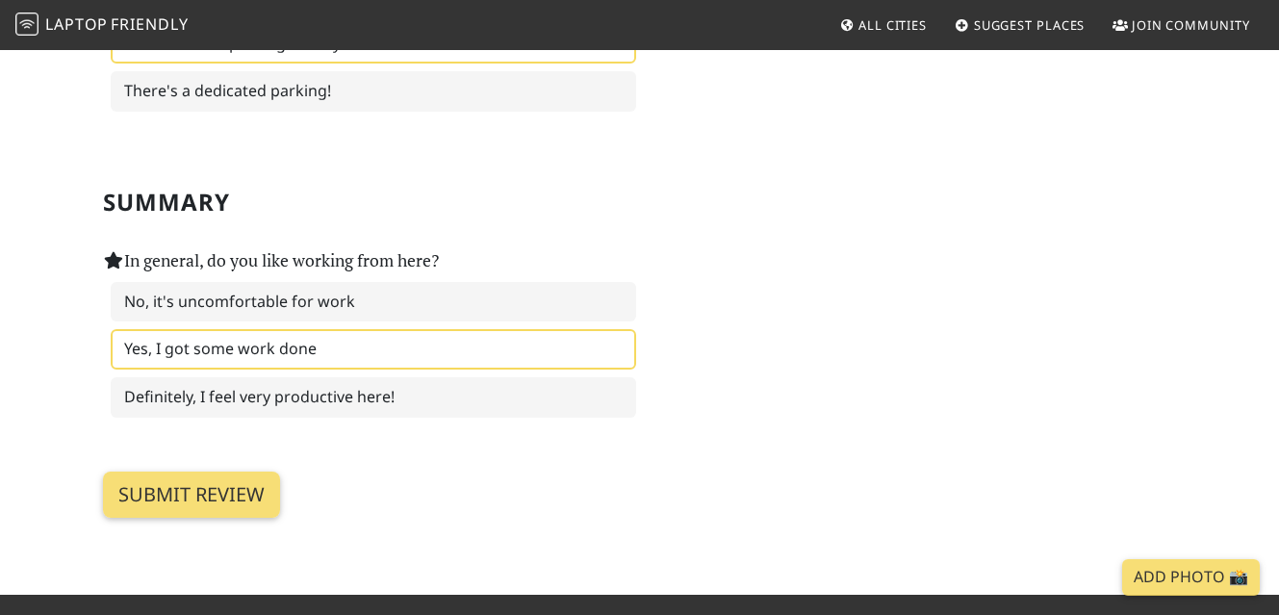
click at [323, 345] on label "Yes, I got some work done" at bounding box center [373, 349] width 525 height 40
click at [210, 513] on input "Submit review" at bounding box center [191, 495] width 177 height 46
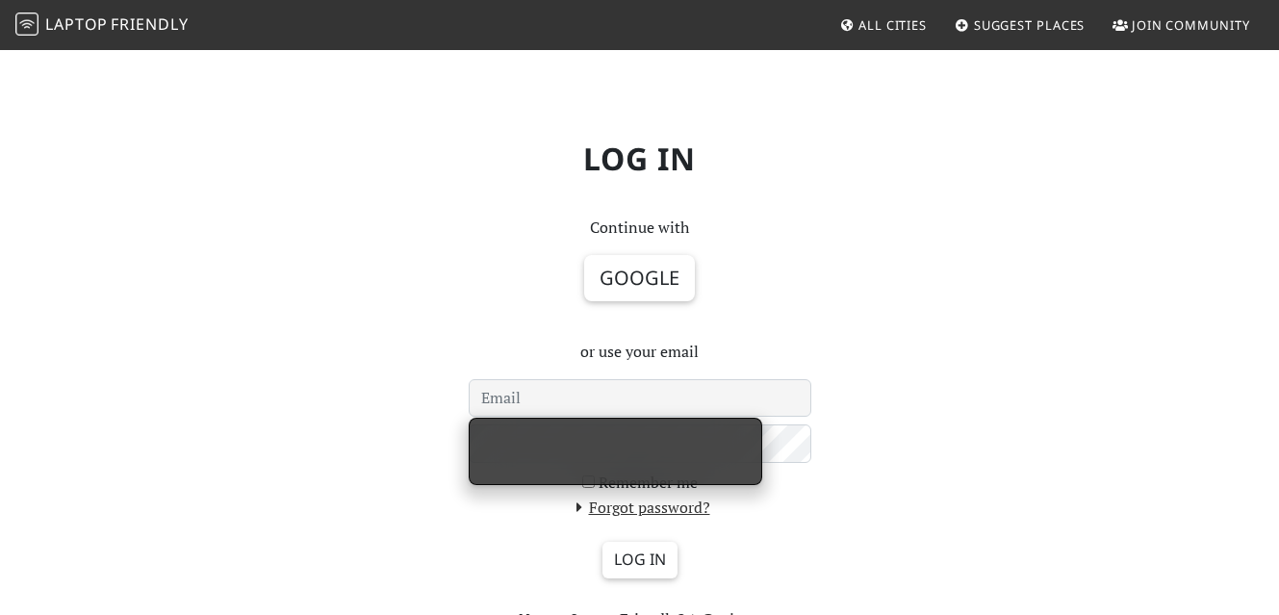
click at [862, 347] on div "Log in Continue with Google or use your email Remember me Forgot password? Log …" at bounding box center [639, 378] width 1097 height 507
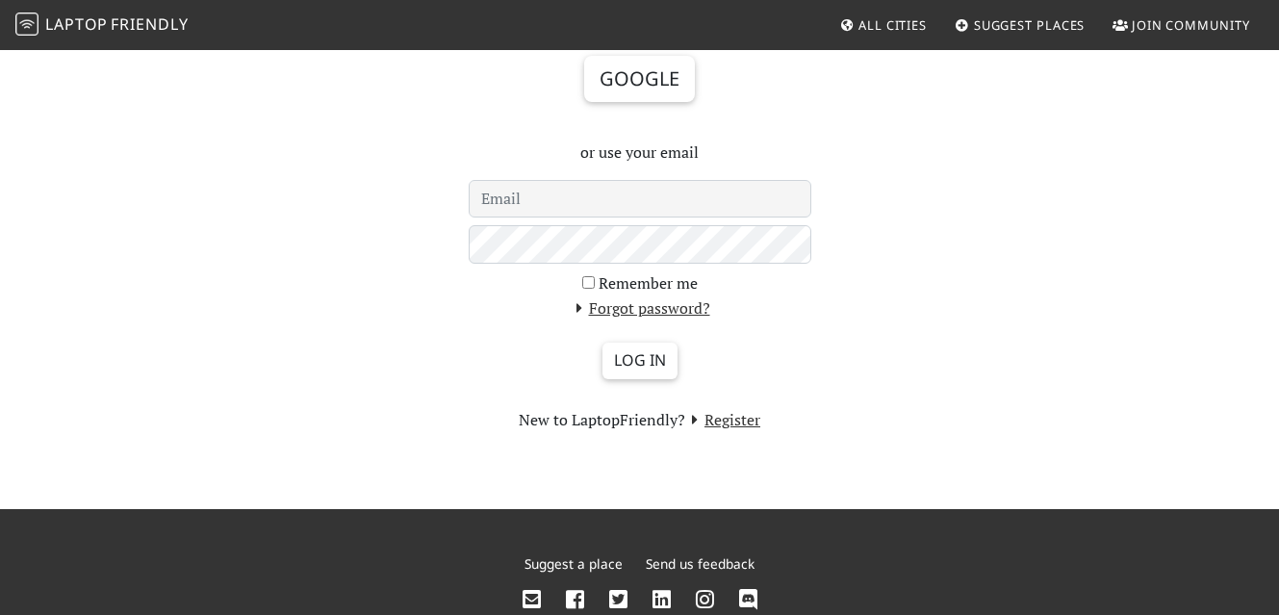
scroll to position [270, 0]
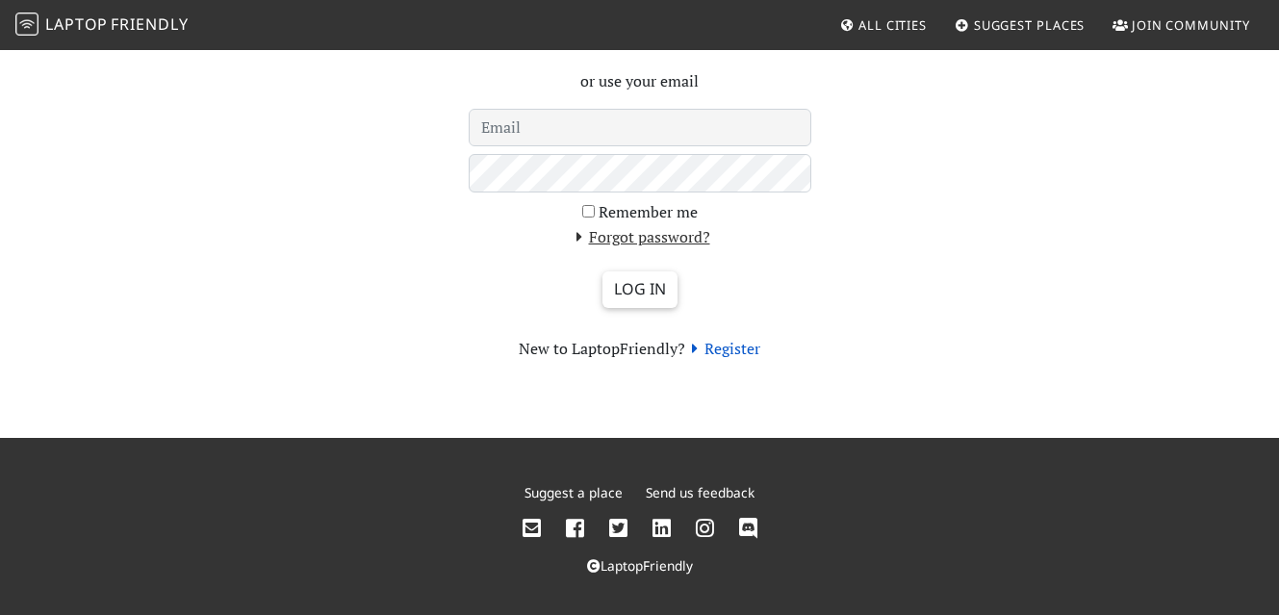
click at [727, 353] on link "Register" at bounding box center [722, 348] width 75 height 21
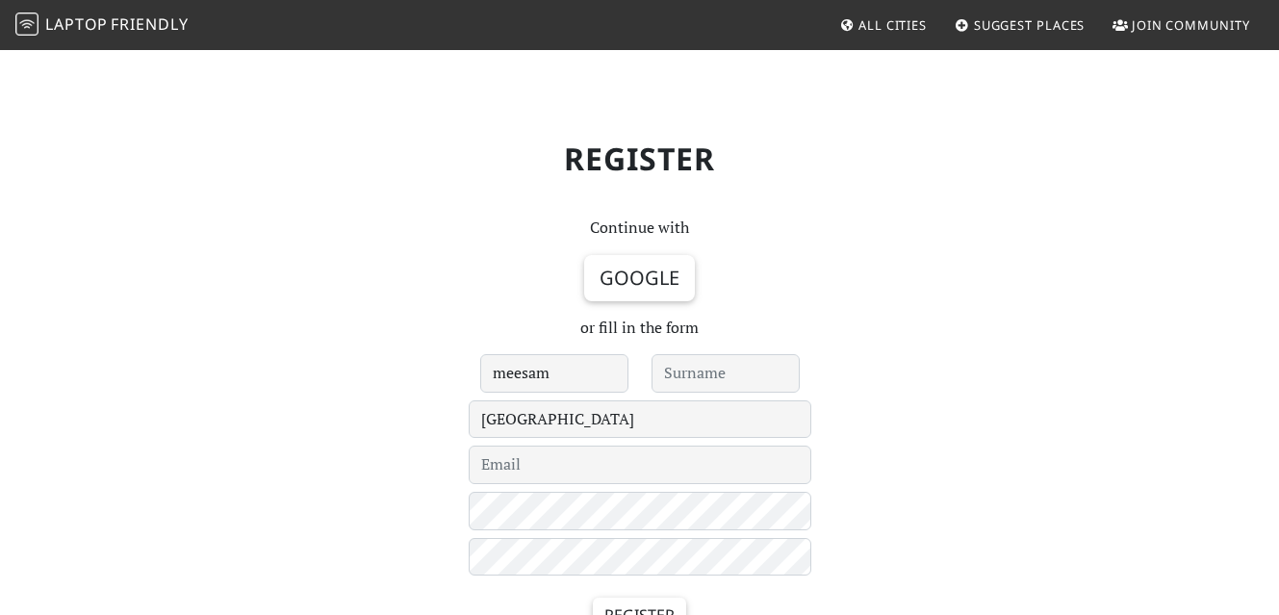
type input "meesam"
type input "hydri"
click at [1091, 358] on div "Register Continue with Google or fill in the form meesam hydri [GEOGRAPHIC_DATA…" at bounding box center [639, 406] width 1097 height 563
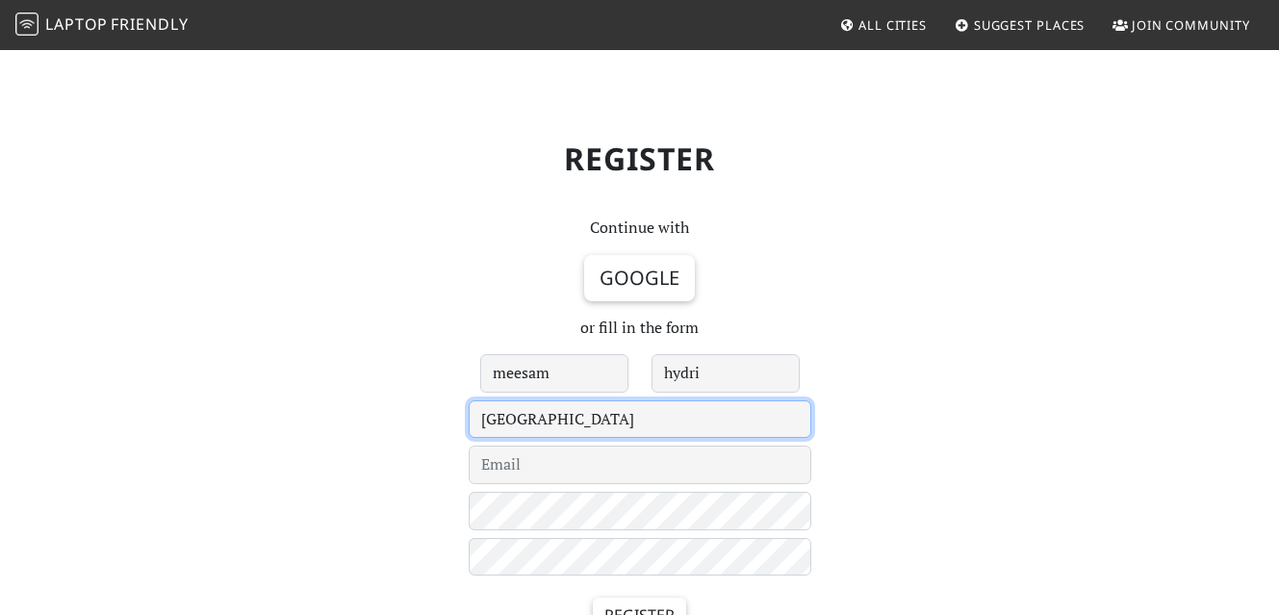
click at [723, 411] on select "Le Havre 's-Hertogenbosch - Under Review - Aachen Aarhus Abingdon Abu Dhabi Acc…" at bounding box center [640, 419] width 343 height 38
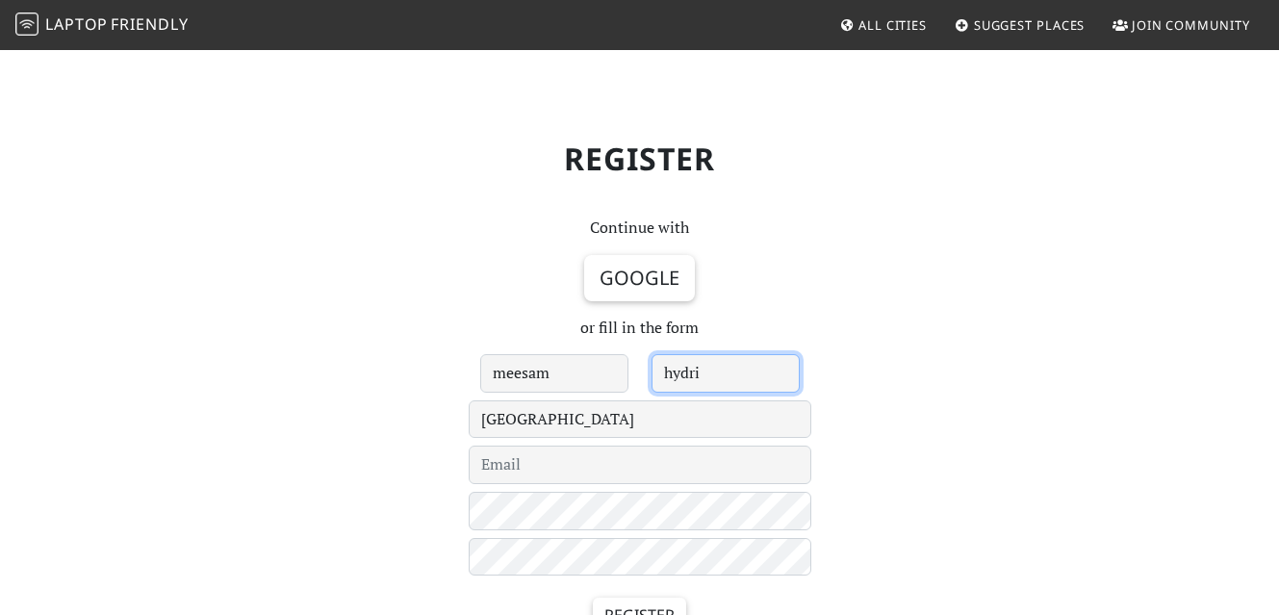
click at [652, 386] on input "hydri" at bounding box center [726, 373] width 148 height 38
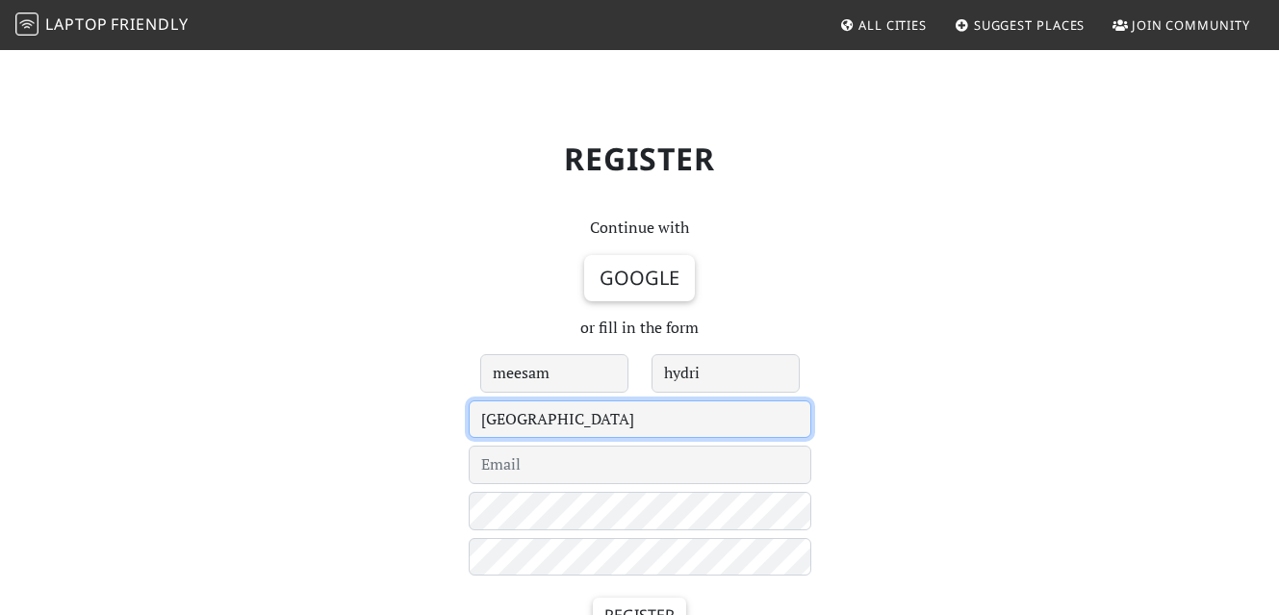
click at [647, 413] on select "Le Havre 's-Hertogenbosch - Under Review - Aachen Aarhus Abingdon Abu Dhabi Acc…" at bounding box center [640, 419] width 343 height 38
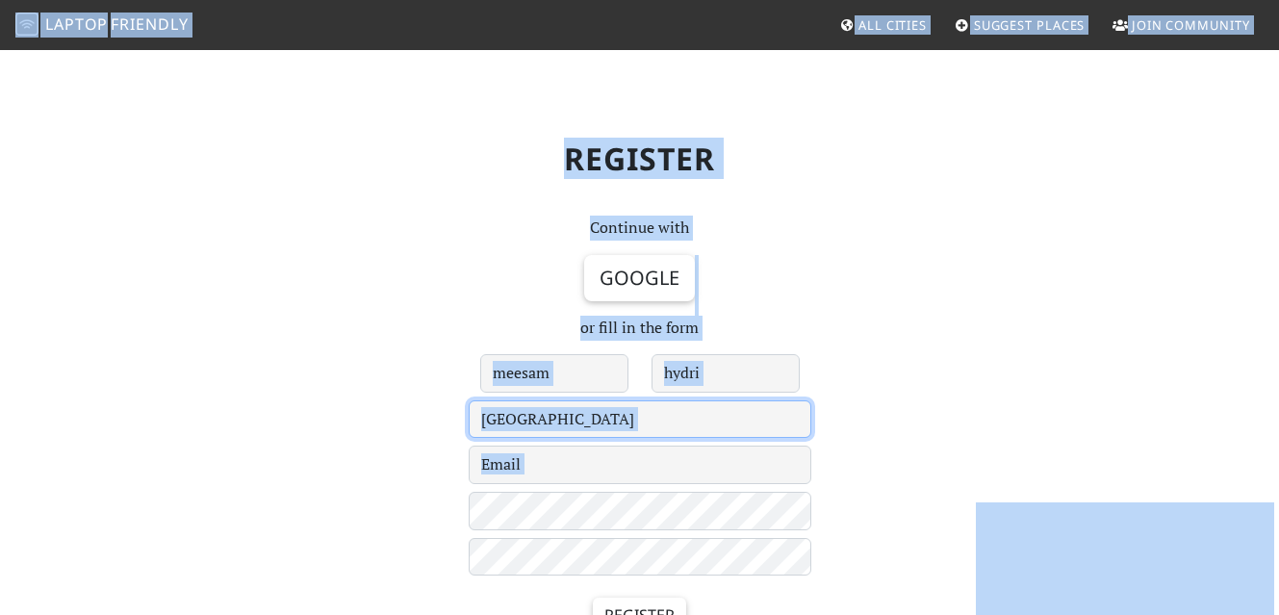
click at [647, 413] on select "Le Havre 's-Hertogenbosch - Under Review - Aachen Aarhus Abingdon Abu Dhabi Acc…" at bounding box center [640, 419] width 343 height 38
select select "394"
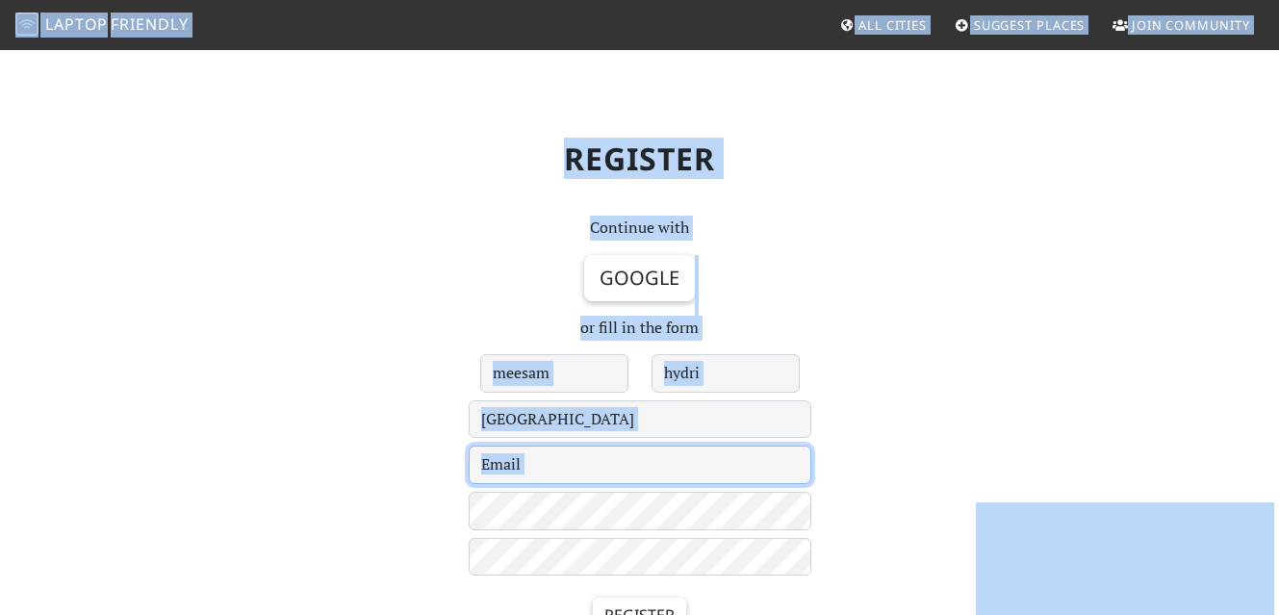
click at [592, 467] on input "email" at bounding box center [640, 465] width 343 height 38
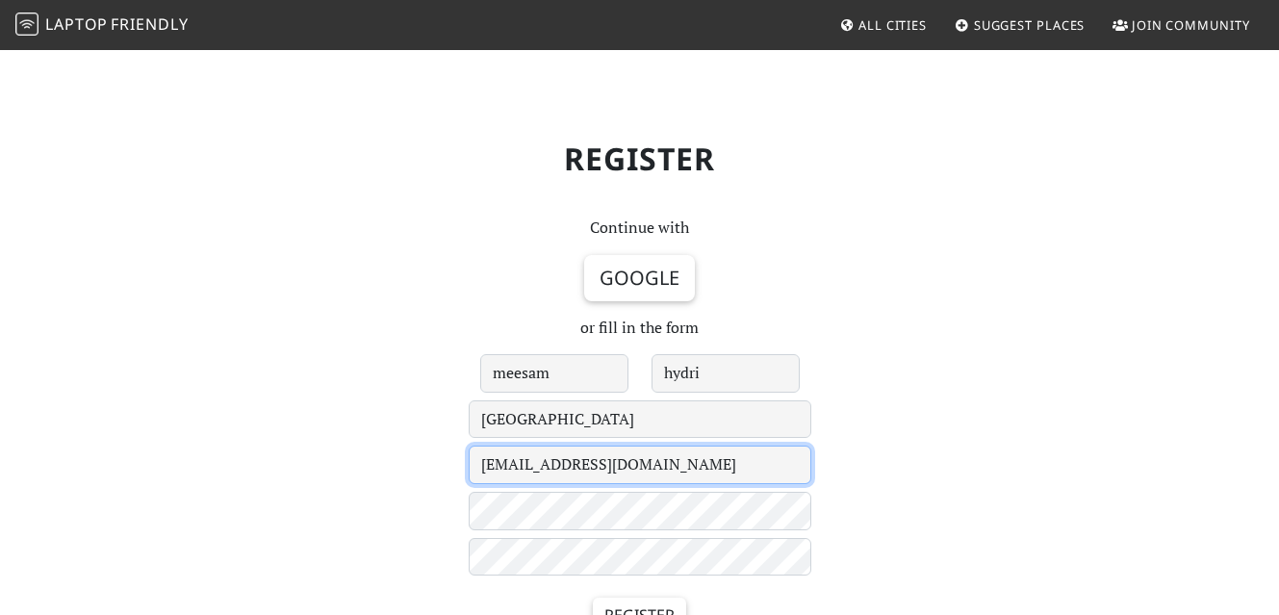
type input "meesamhydri@gmail.com"
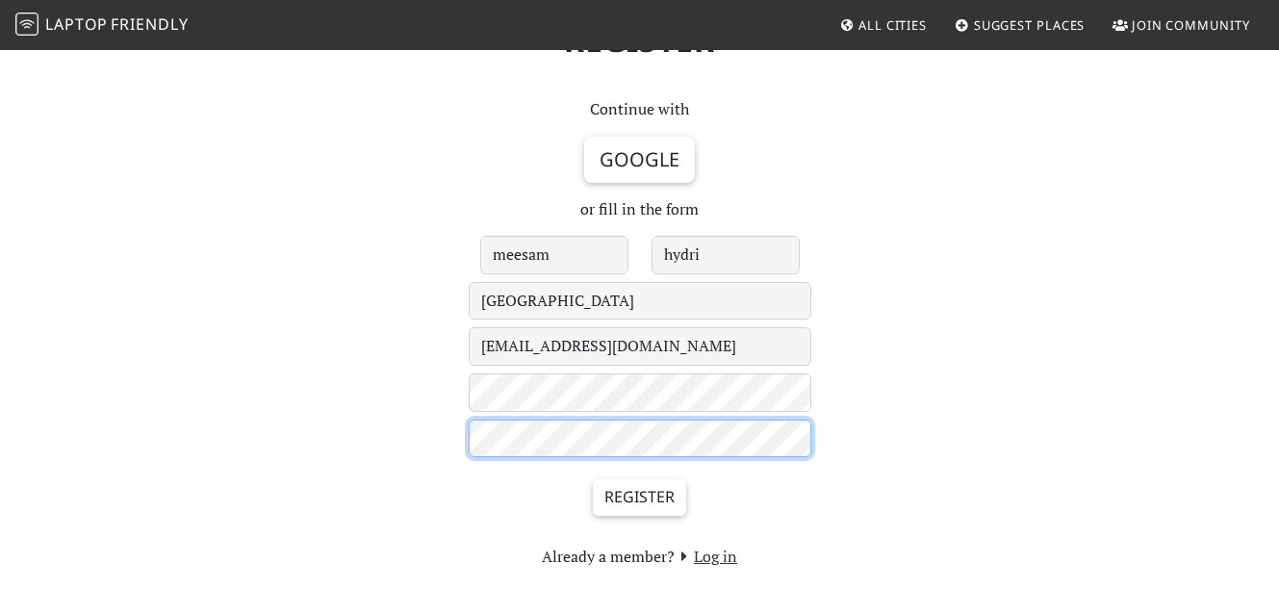
scroll to position [152, 0]
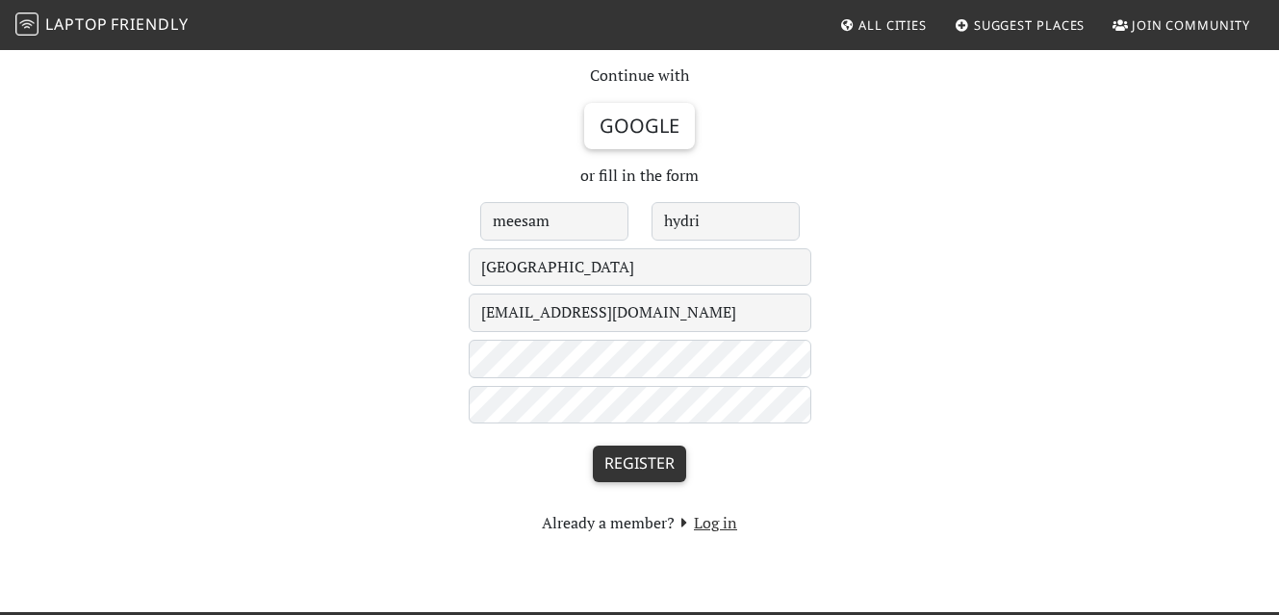
click at [644, 478] on input "Register" at bounding box center [639, 464] width 93 height 37
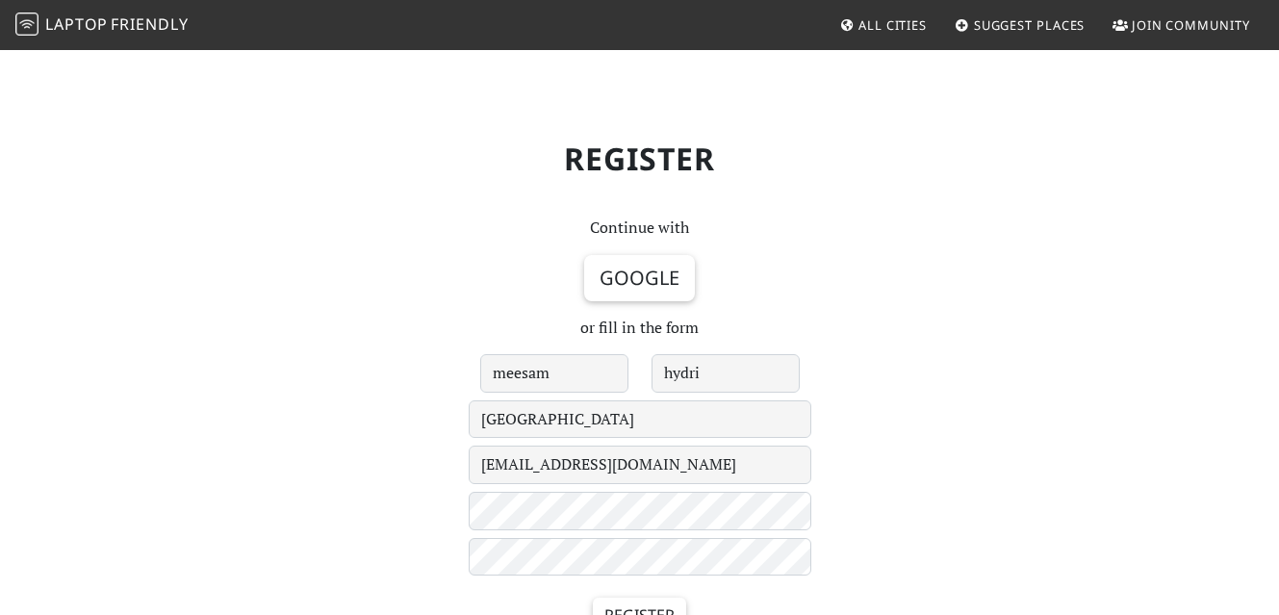
select select "394"
click at [69, 28] on span "Laptop" at bounding box center [76, 23] width 63 height 21
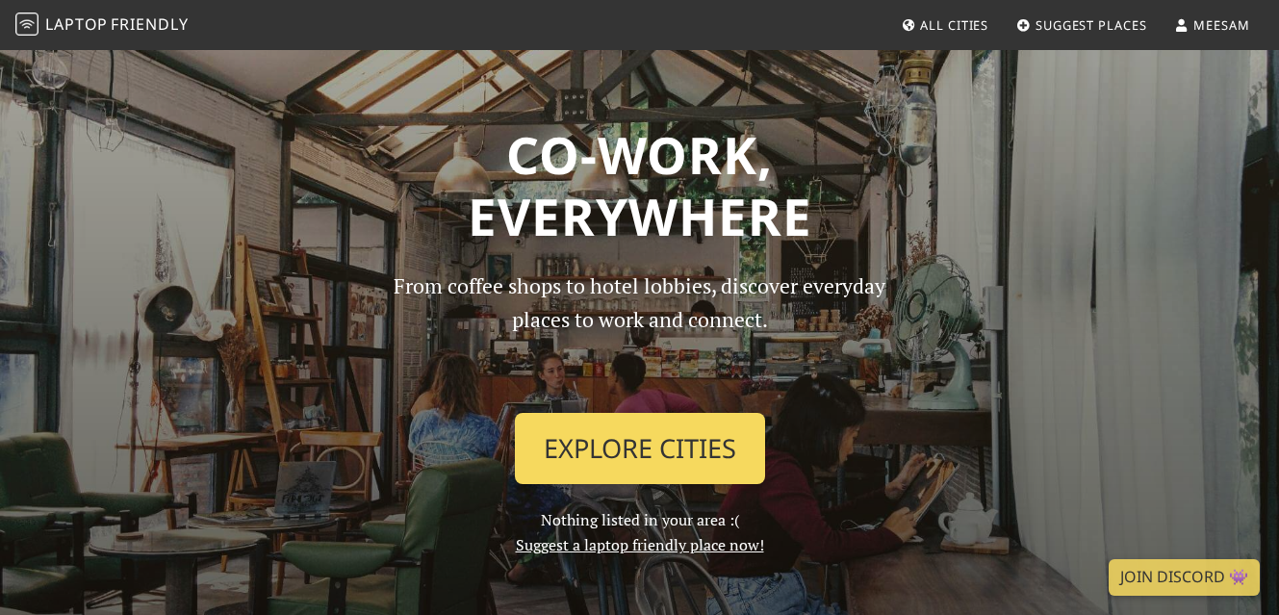
click at [635, 435] on link "Explore Cities" at bounding box center [640, 448] width 250 height 71
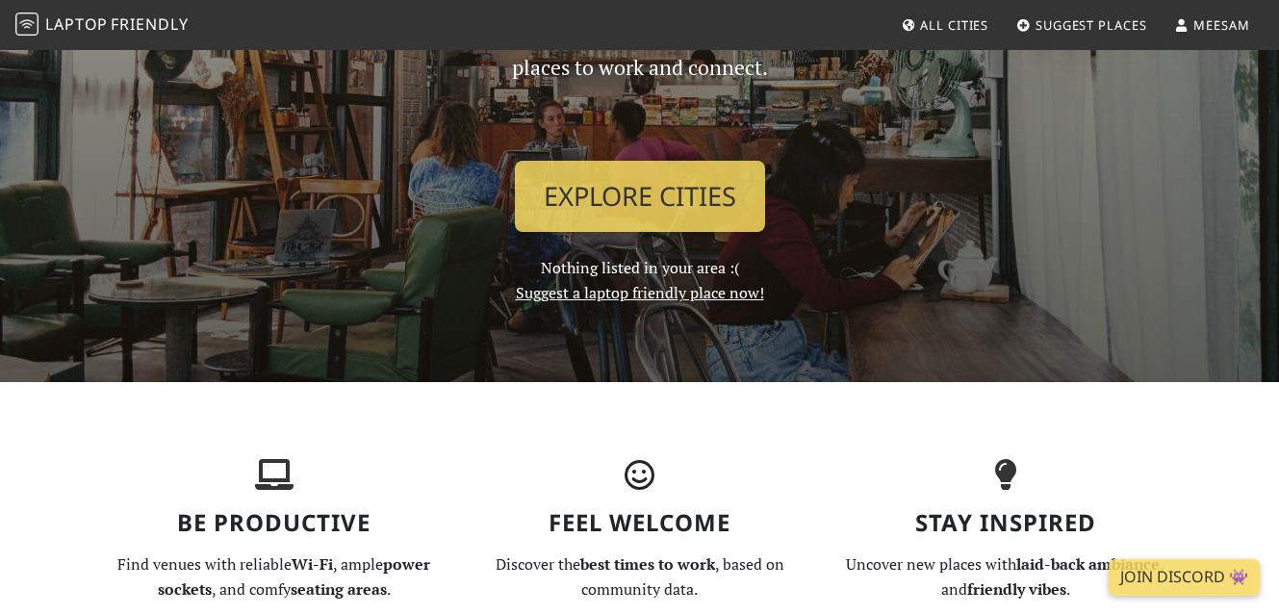
scroll to position [298, 0]
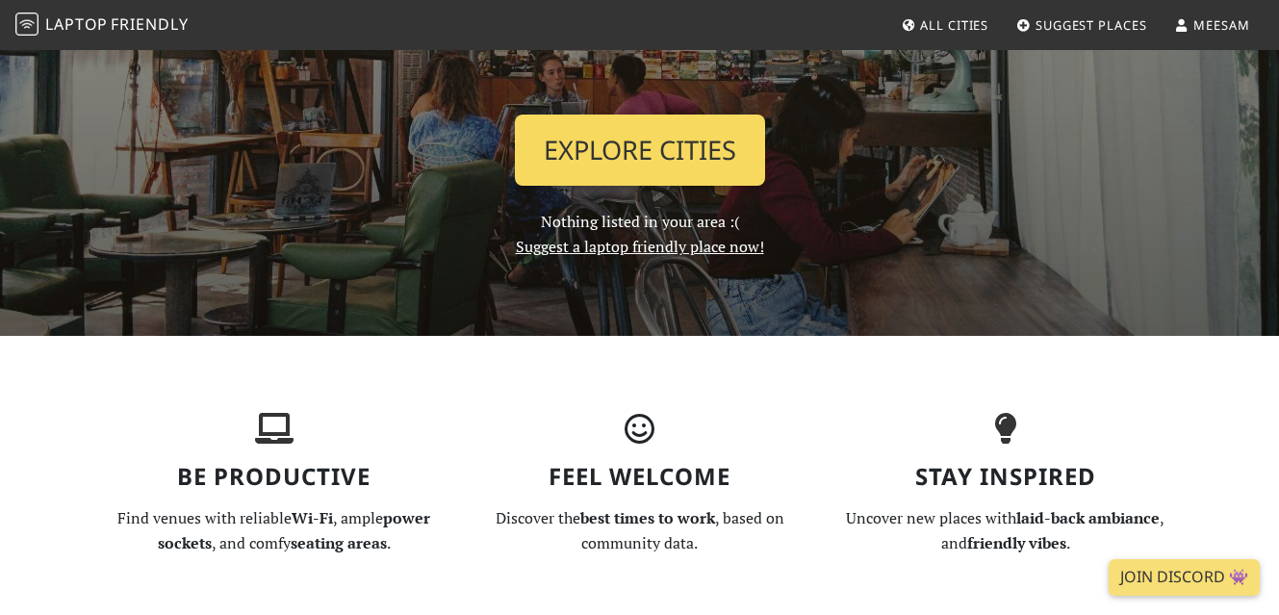
click at [654, 156] on link "Explore Cities" at bounding box center [640, 150] width 250 height 71
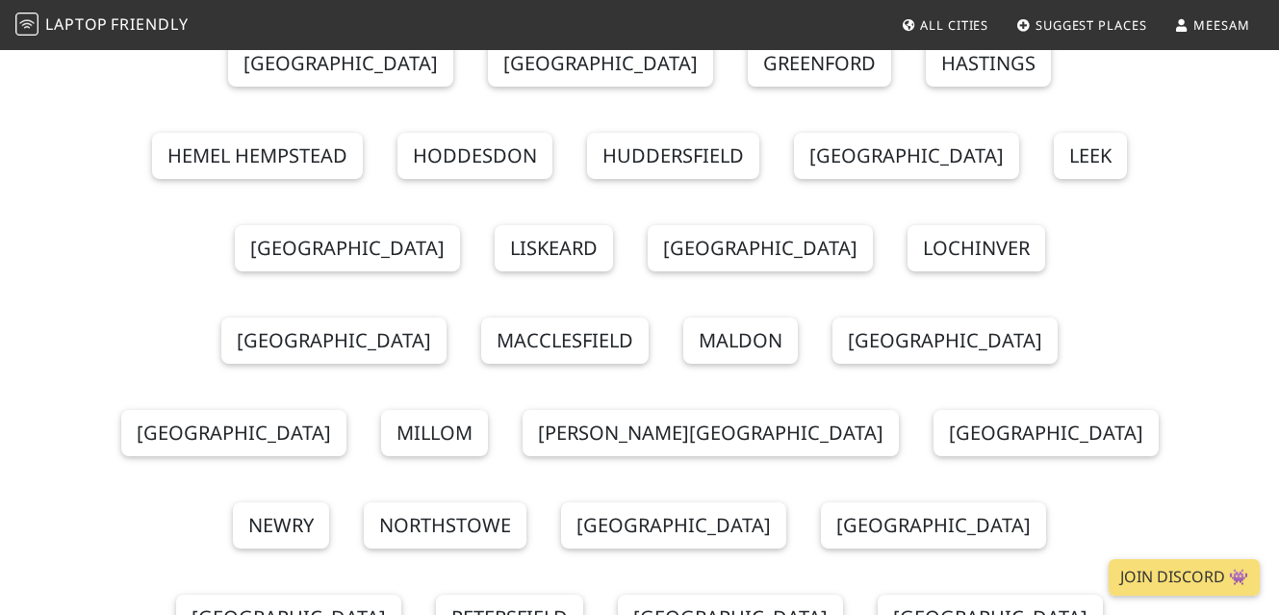
scroll to position [25724, 0]
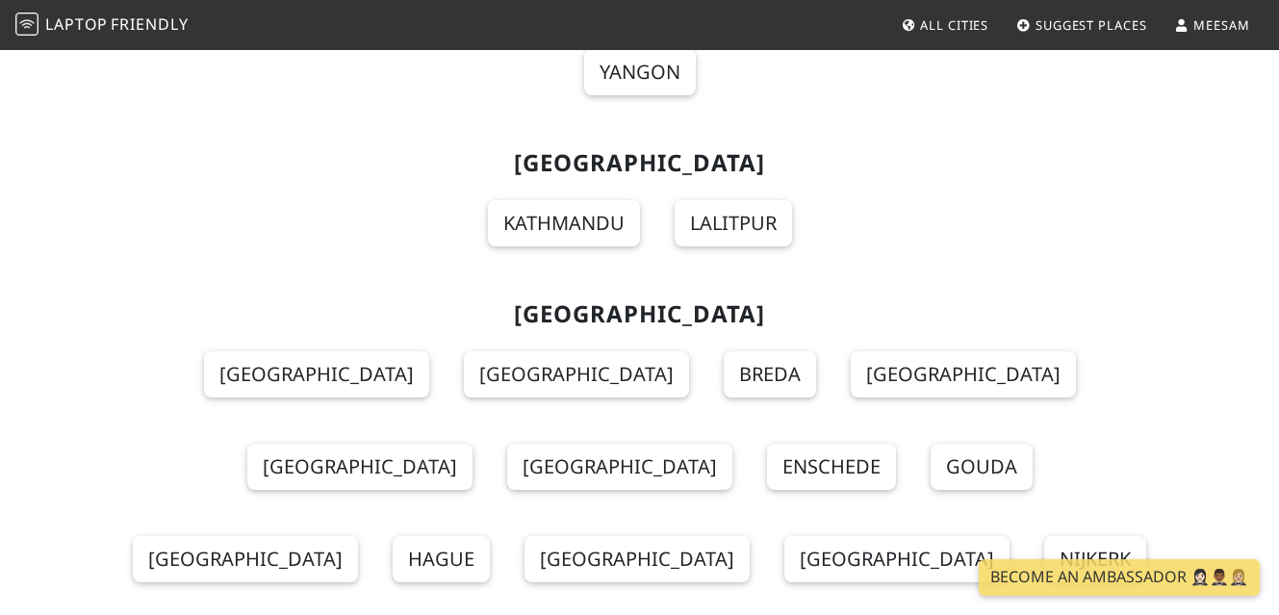
scroll to position [15098, 0]
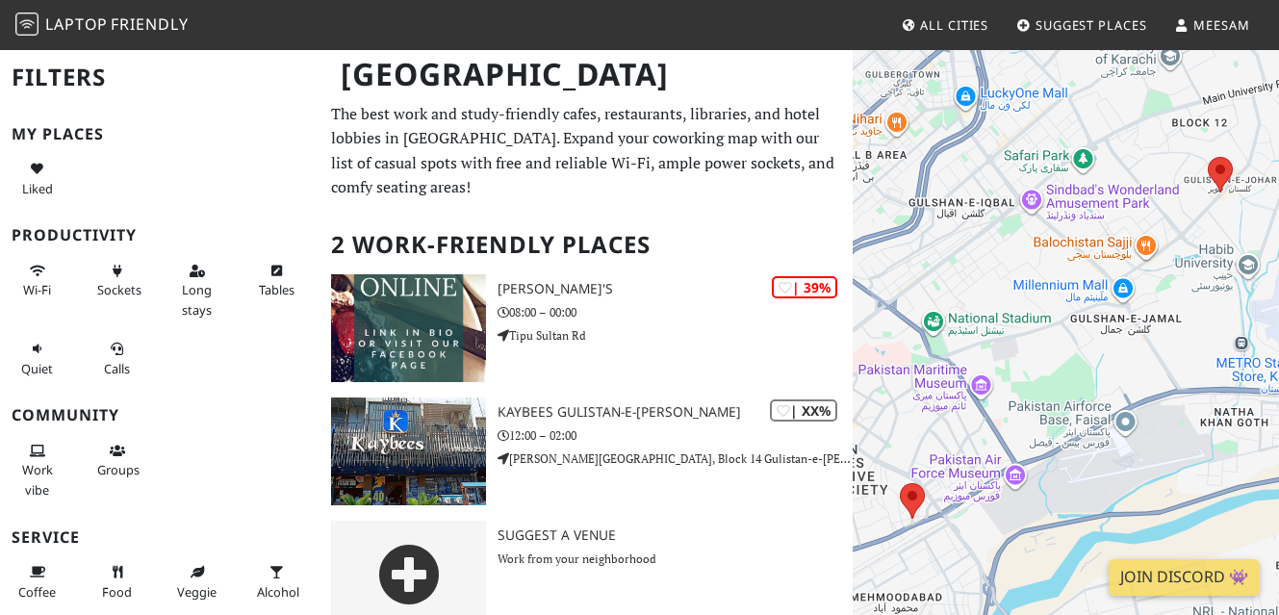
scroll to position [29, 0]
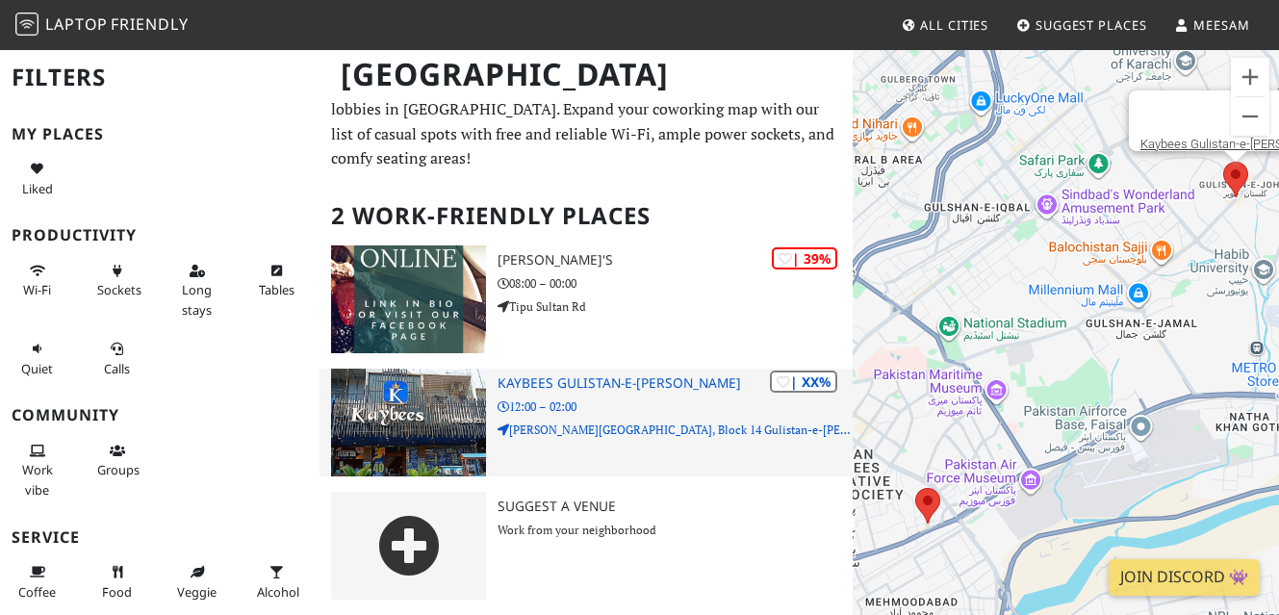
click at [577, 389] on h3 "Kaybees Gulistan-e-Johar" at bounding box center [675, 383] width 355 height 16
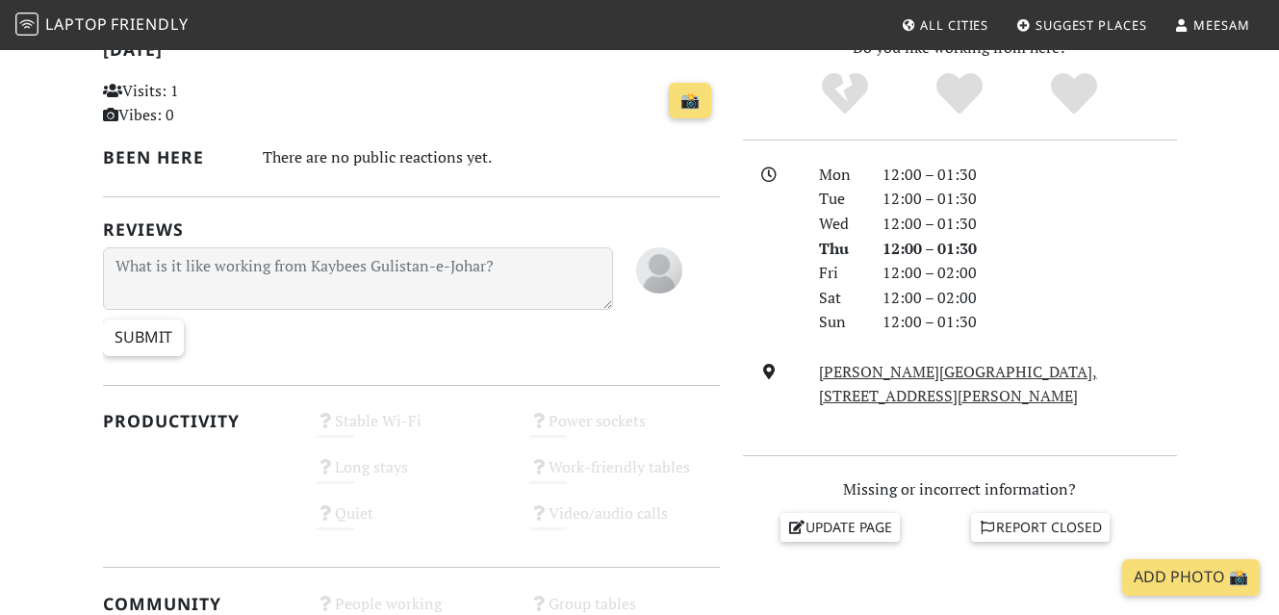
scroll to position [438, 0]
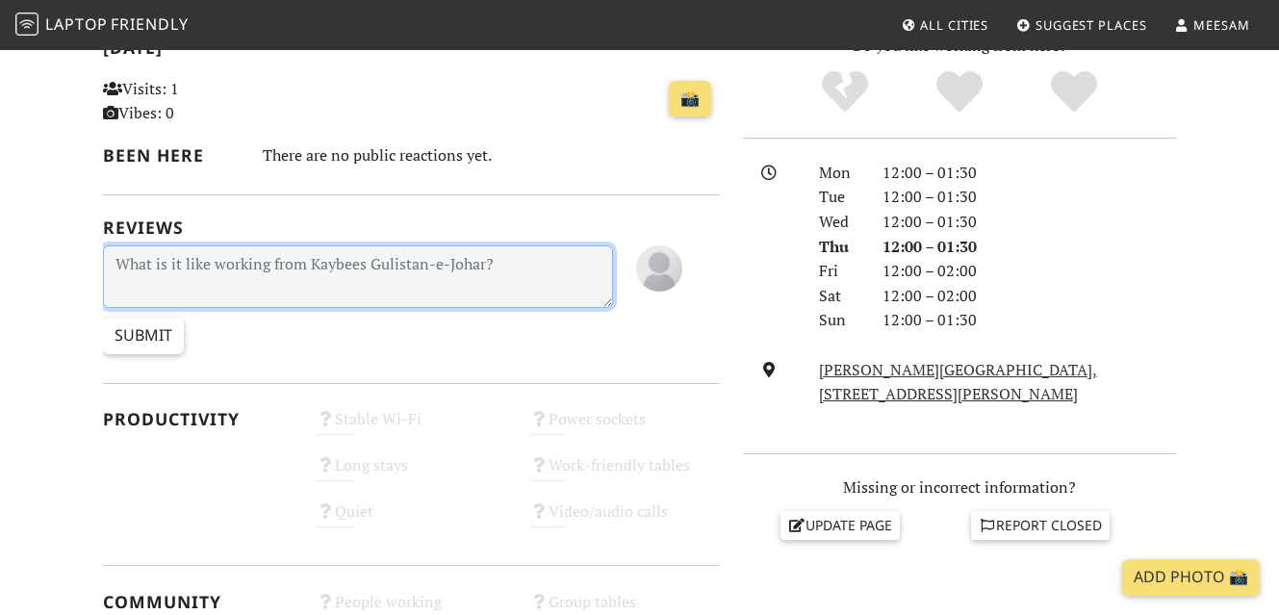
click at [461, 246] on textarea at bounding box center [358, 276] width 510 height 63
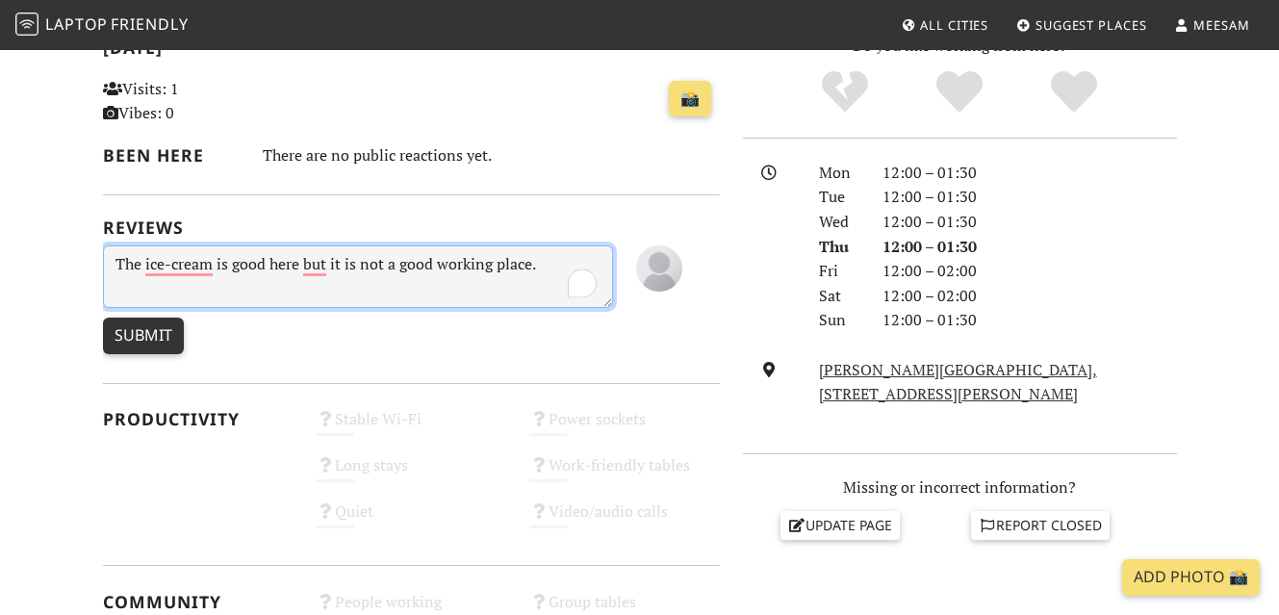
type textarea "The ice-cream is good here but it is not a good working place."
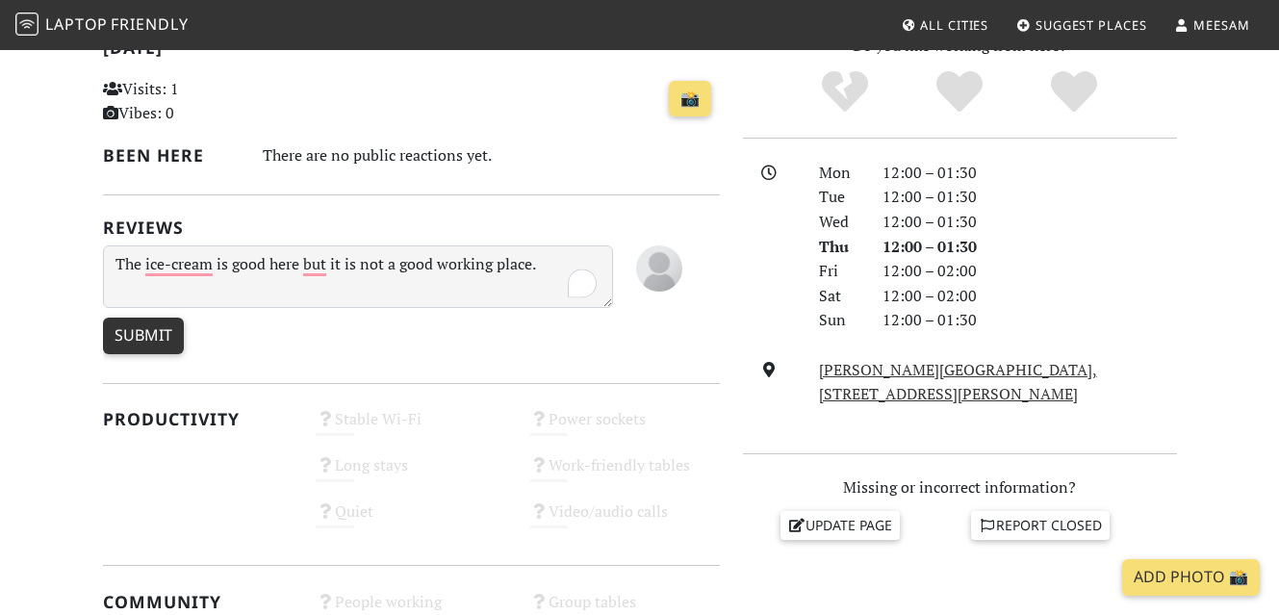
click at [129, 339] on input "Submit" at bounding box center [143, 336] width 81 height 37
type input "Create Review"
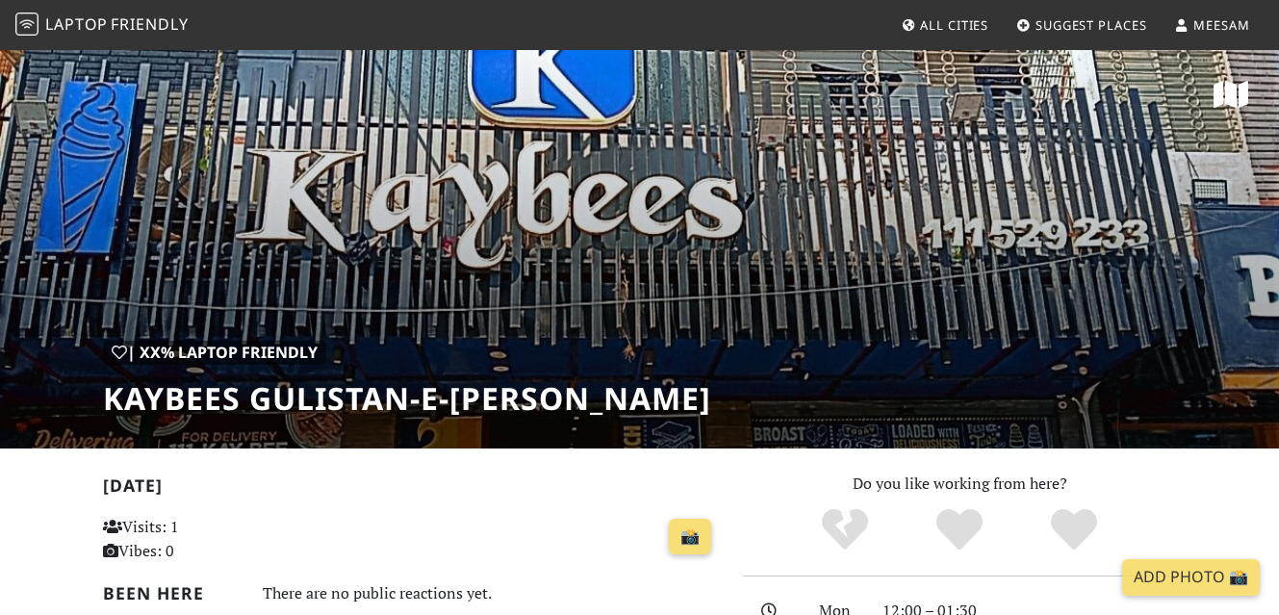
click at [145, 17] on span "Friendly" at bounding box center [149, 23] width 77 height 21
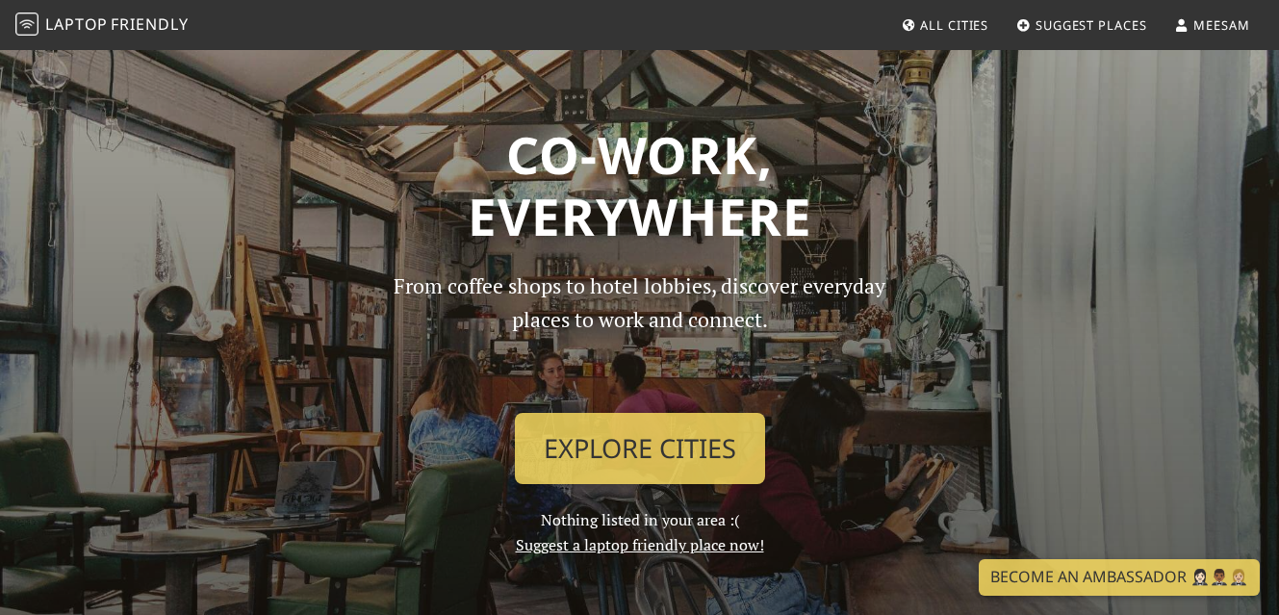
click at [1085, 25] on span "Suggest Places" at bounding box center [1092, 24] width 112 height 17
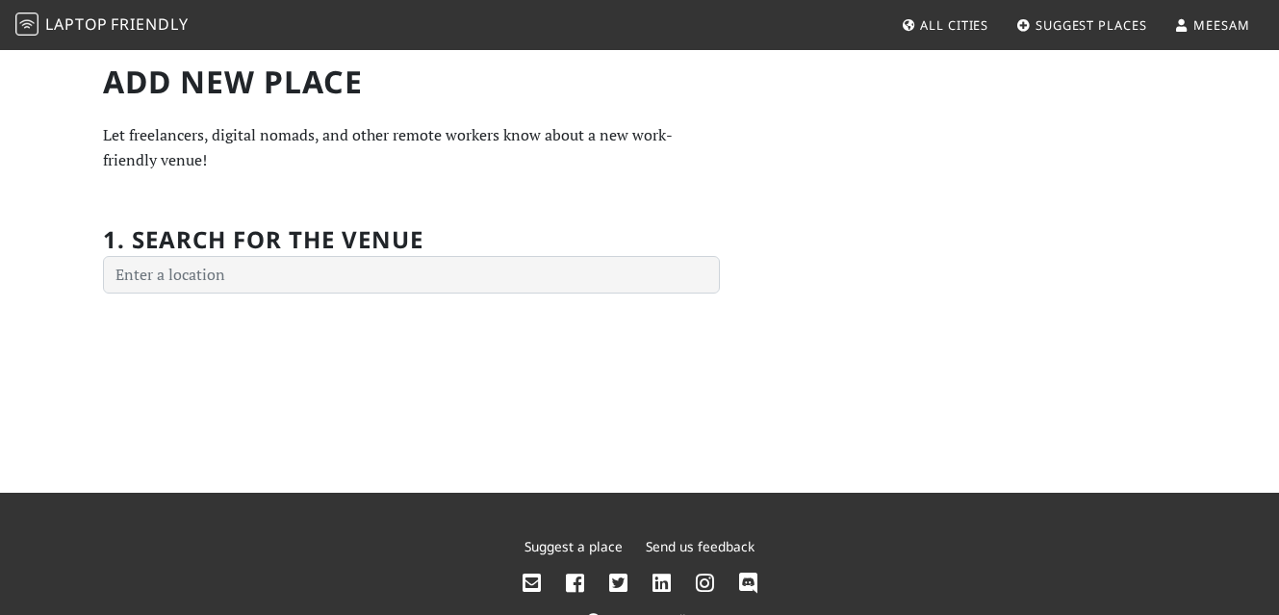
click at [983, 17] on span "All Cities" at bounding box center [954, 24] width 68 height 17
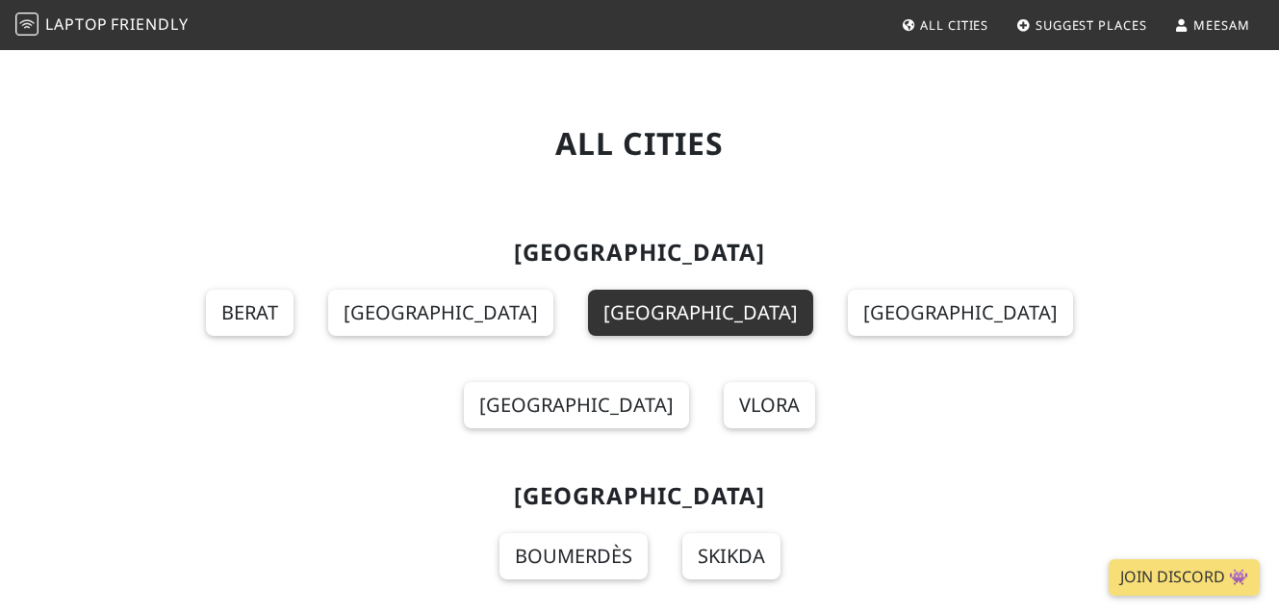
click at [588, 329] on link "[GEOGRAPHIC_DATA]" at bounding box center [700, 313] width 225 height 46
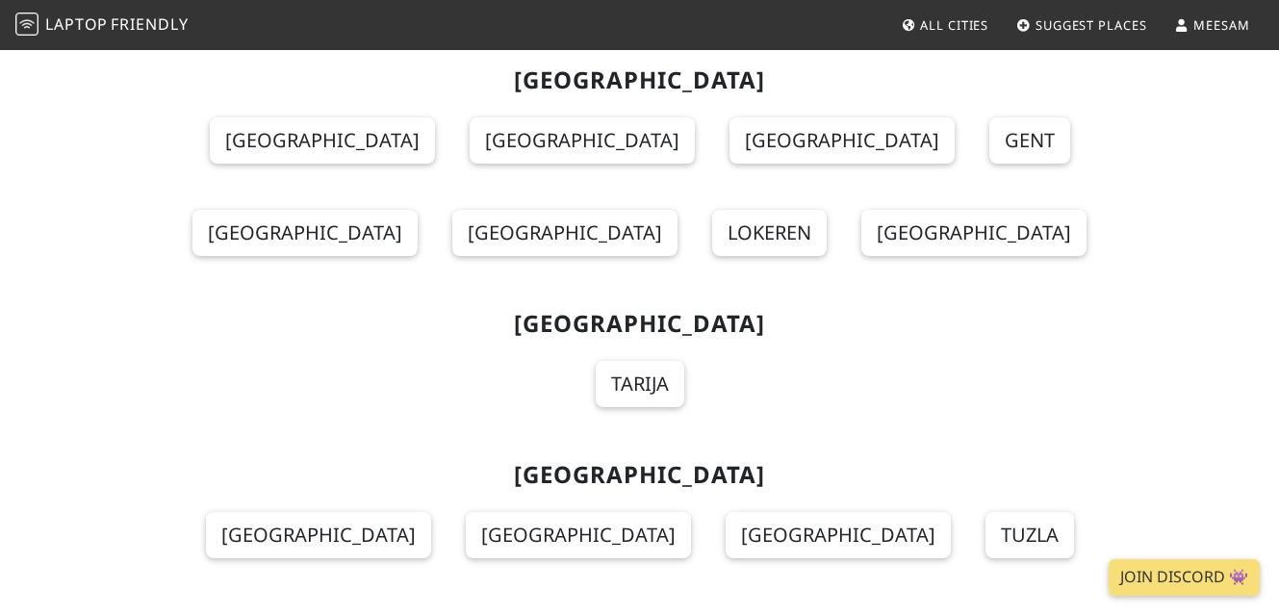
scroll to position [2024, 0]
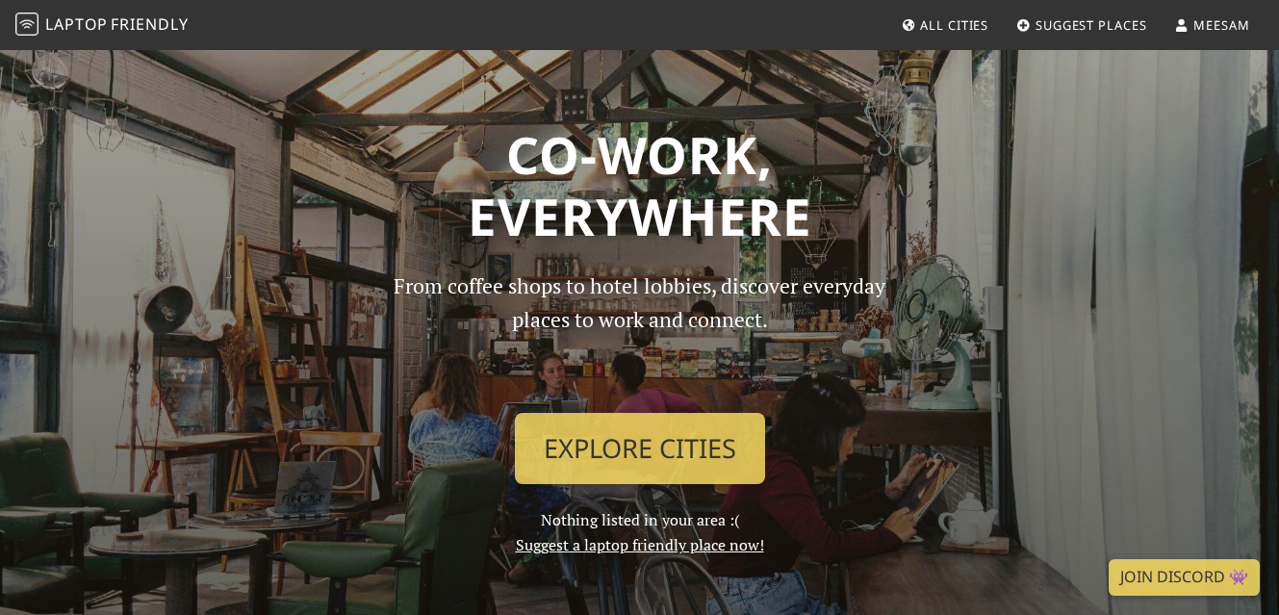
click at [885, 313] on p "From coffee shops to hotel lobbies, discover everyday places to work and connec…" at bounding box center [639, 333] width 525 height 128
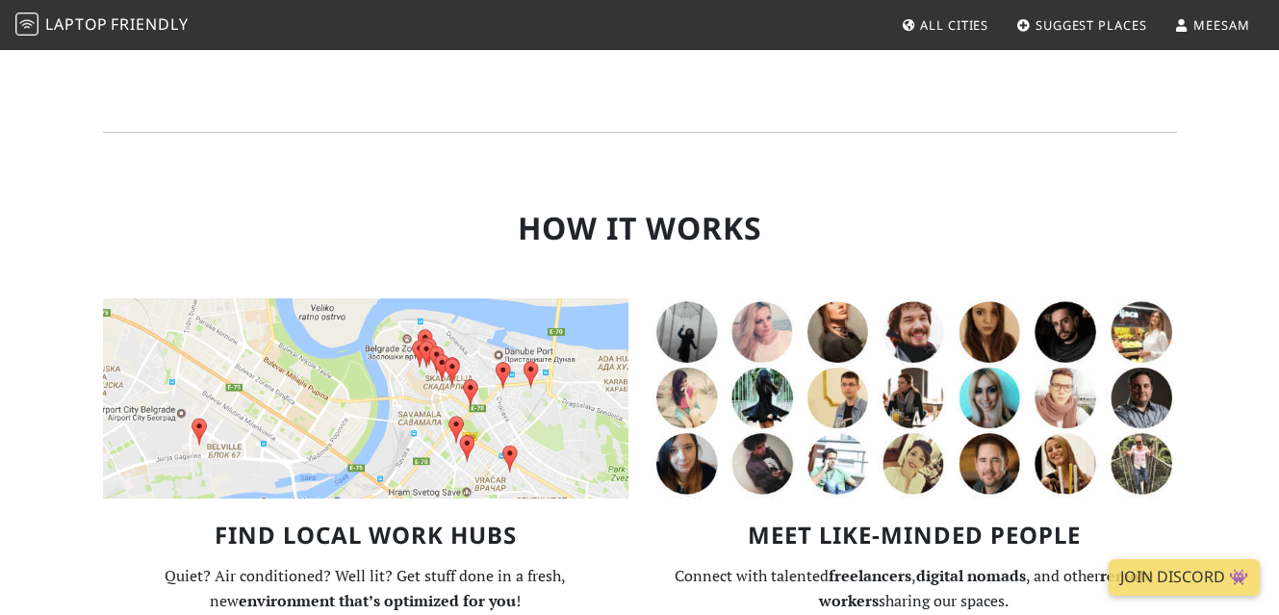
scroll to position [1254, 0]
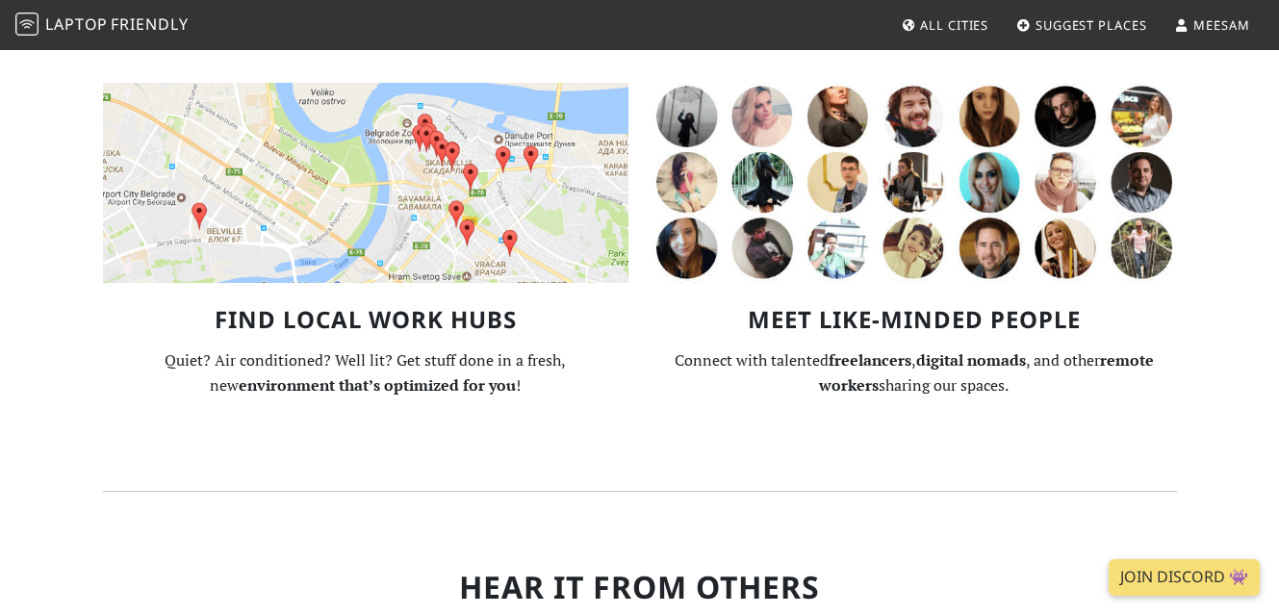
click at [844, 254] on img at bounding box center [914, 183] width 525 height 200
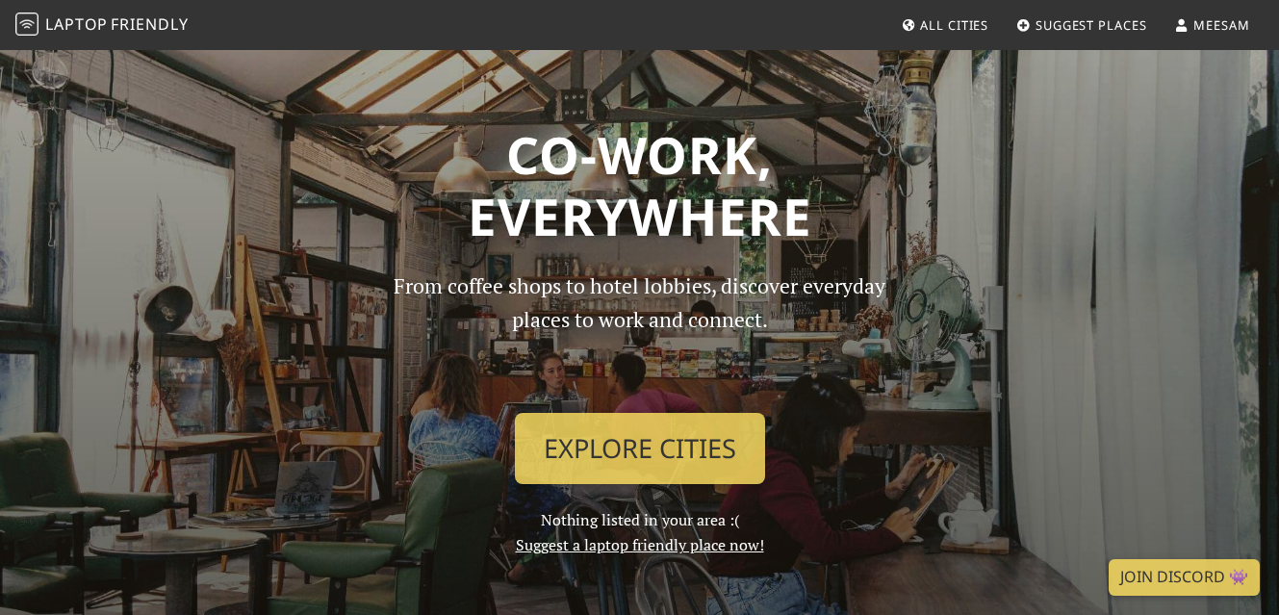
scroll to position [1257, 0]
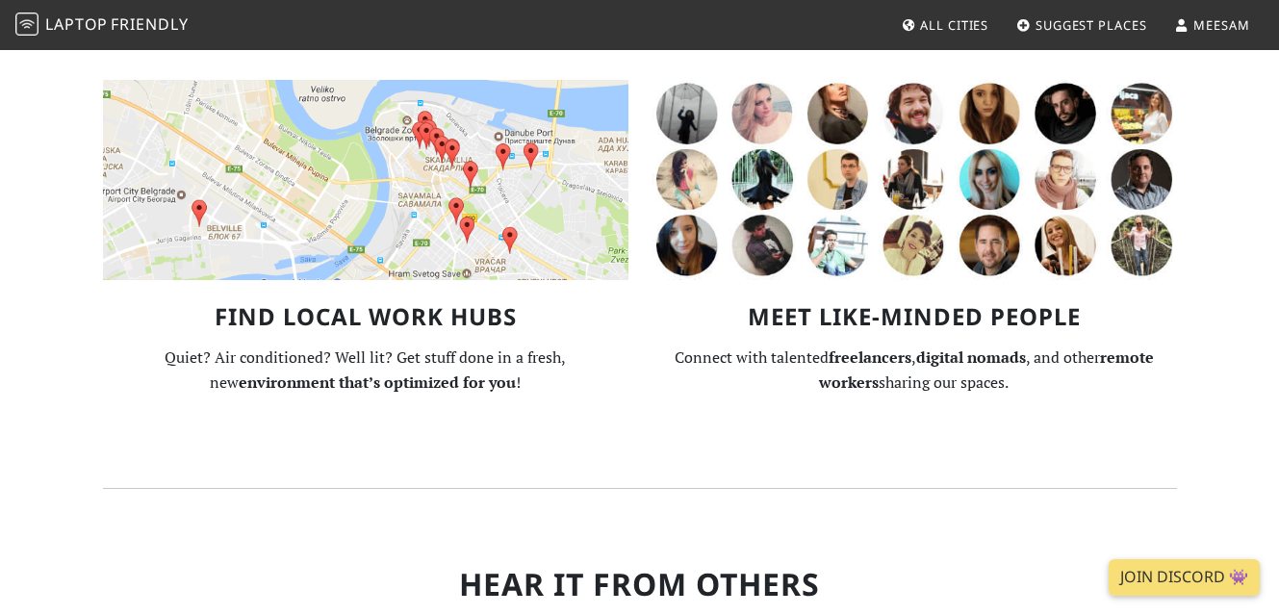
click at [707, 209] on img at bounding box center [914, 180] width 525 height 200
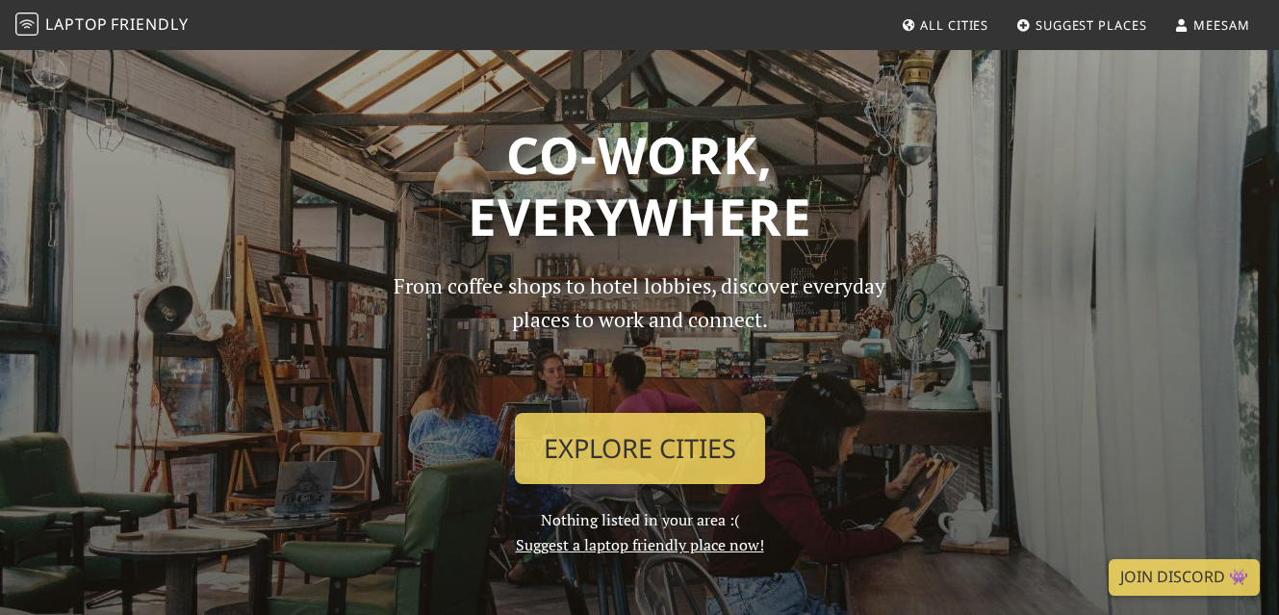
scroll to position [1260, 0]
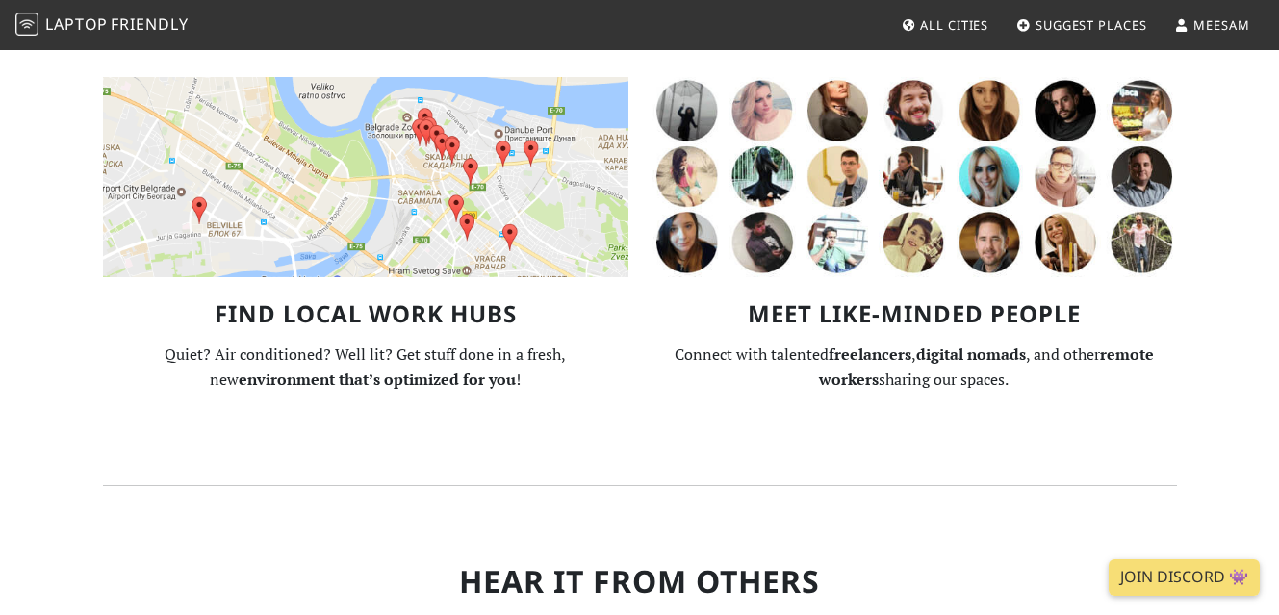
click at [464, 212] on img at bounding box center [365, 177] width 525 height 200
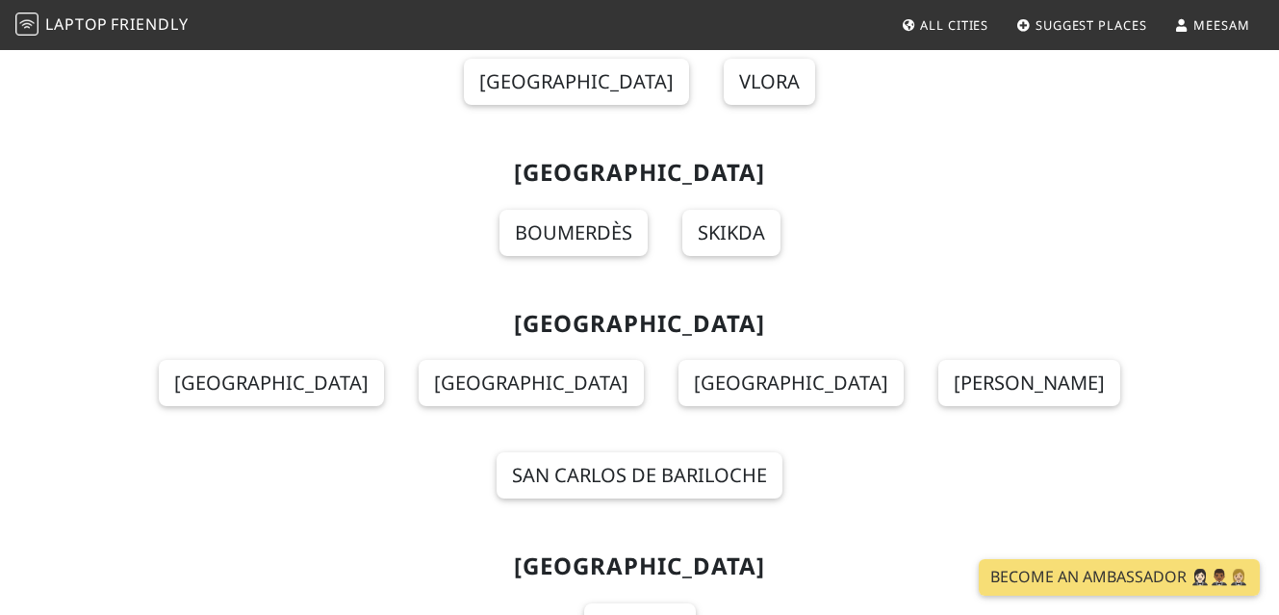
scroll to position [692, 0]
